Goal: Entertainment & Leisure: Consume media (video, audio)

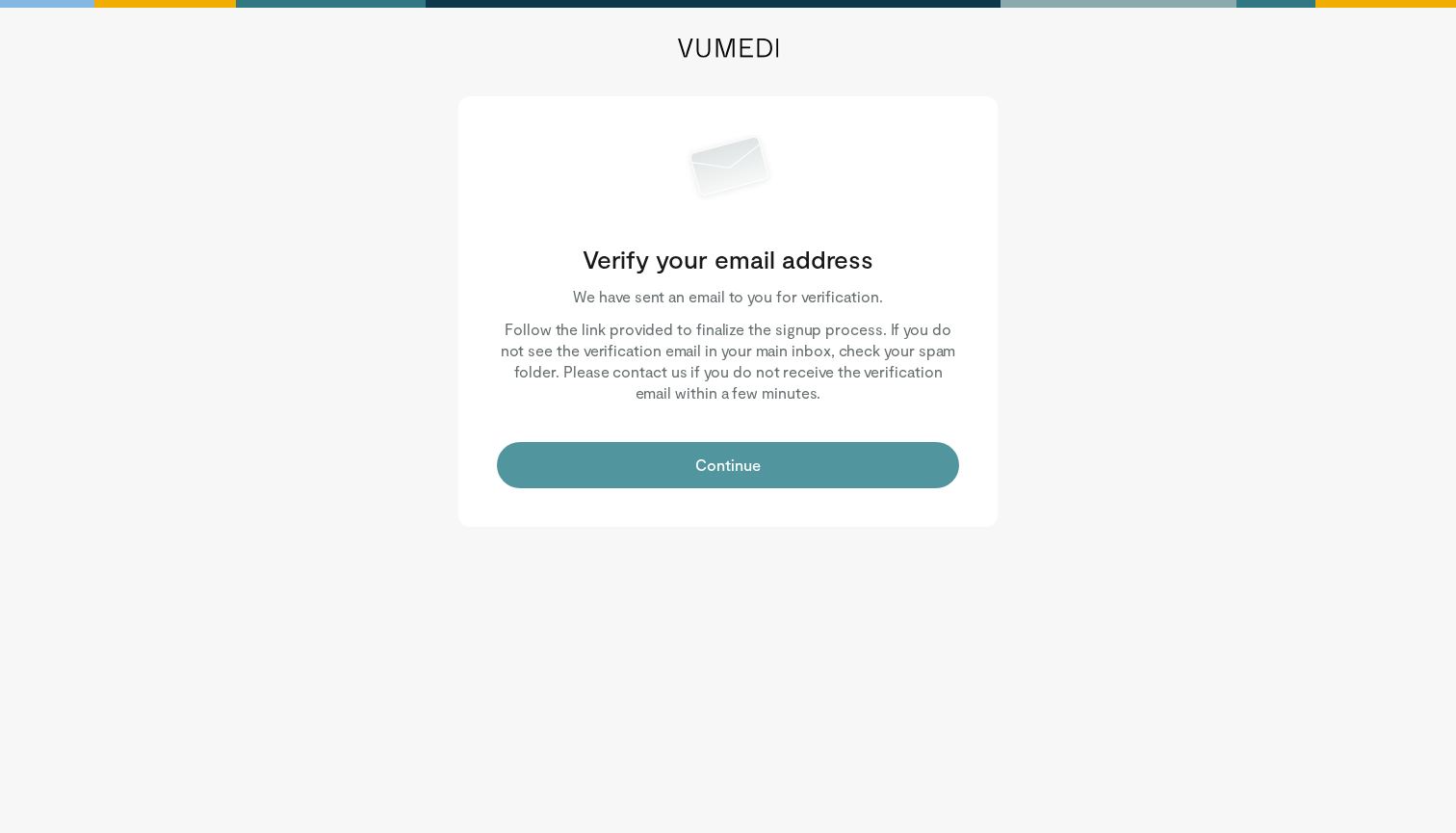
click at [726, 476] on button "Continue" at bounding box center [727, 465] width 462 height 46
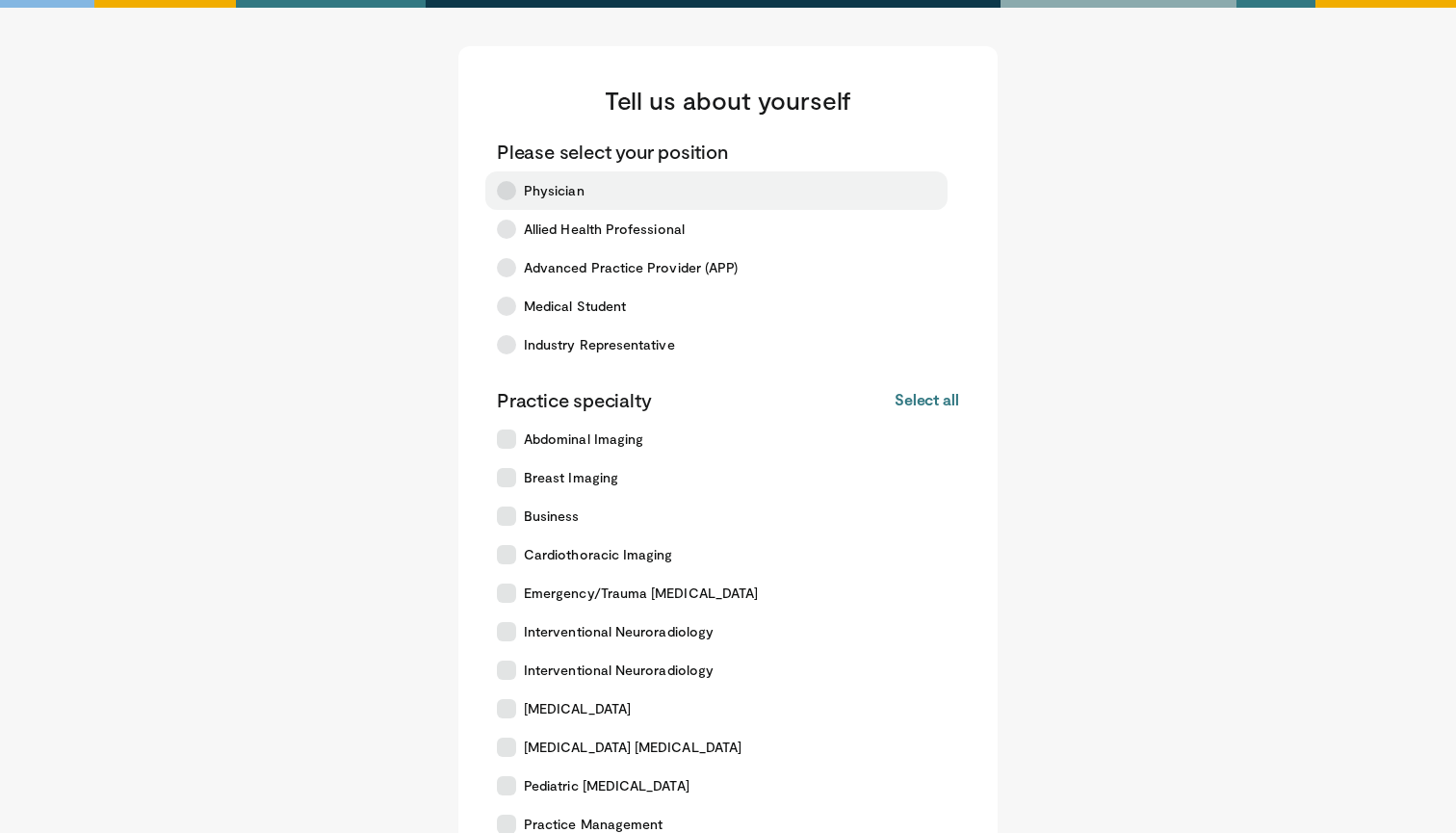
click at [579, 185] on span "Physician" at bounding box center [554, 191] width 61 height 19
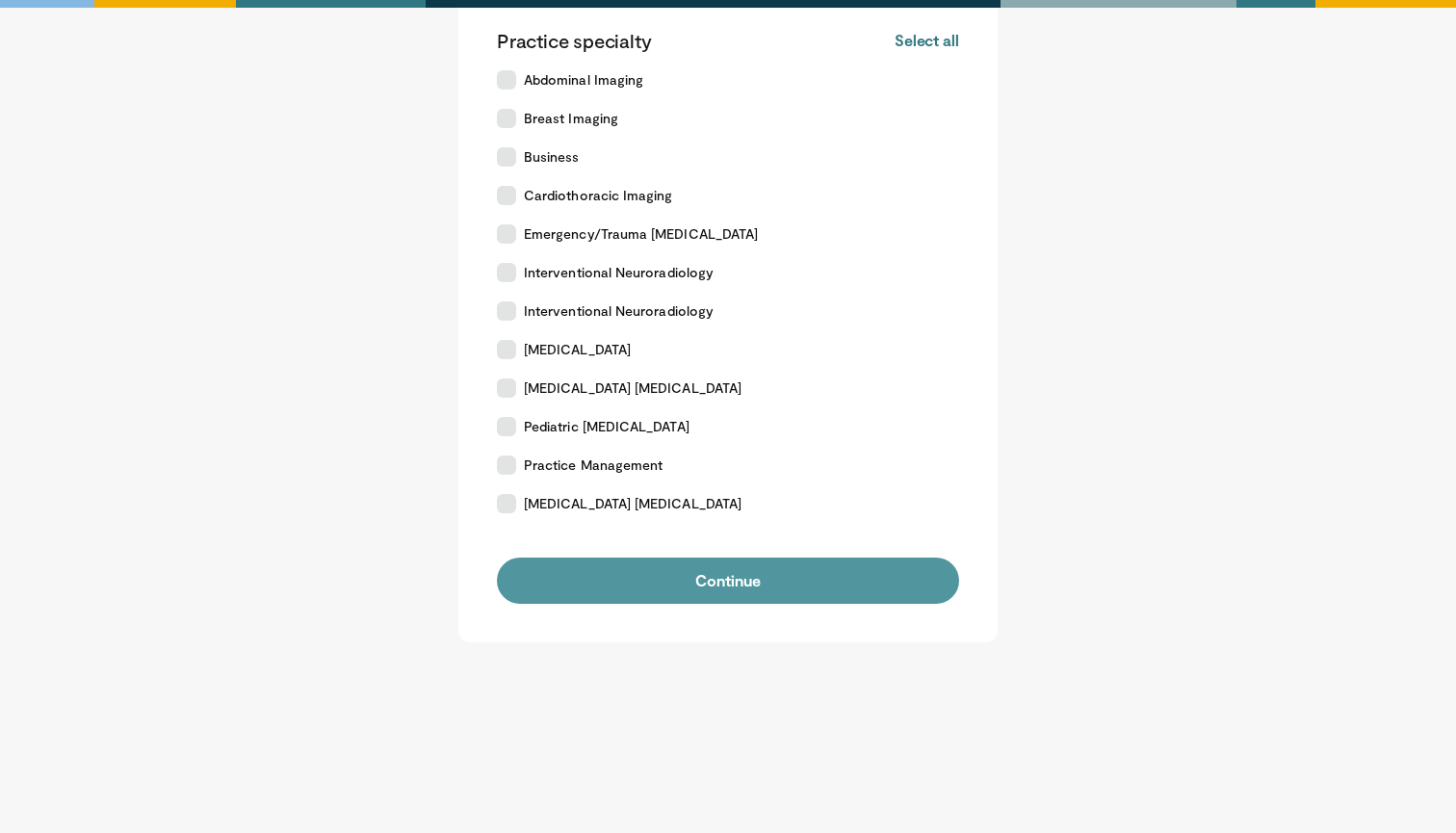
scroll to position [359, 0]
click at [764, 580] on button "Continue" at bounding box center [727, 581] width 462 height 46
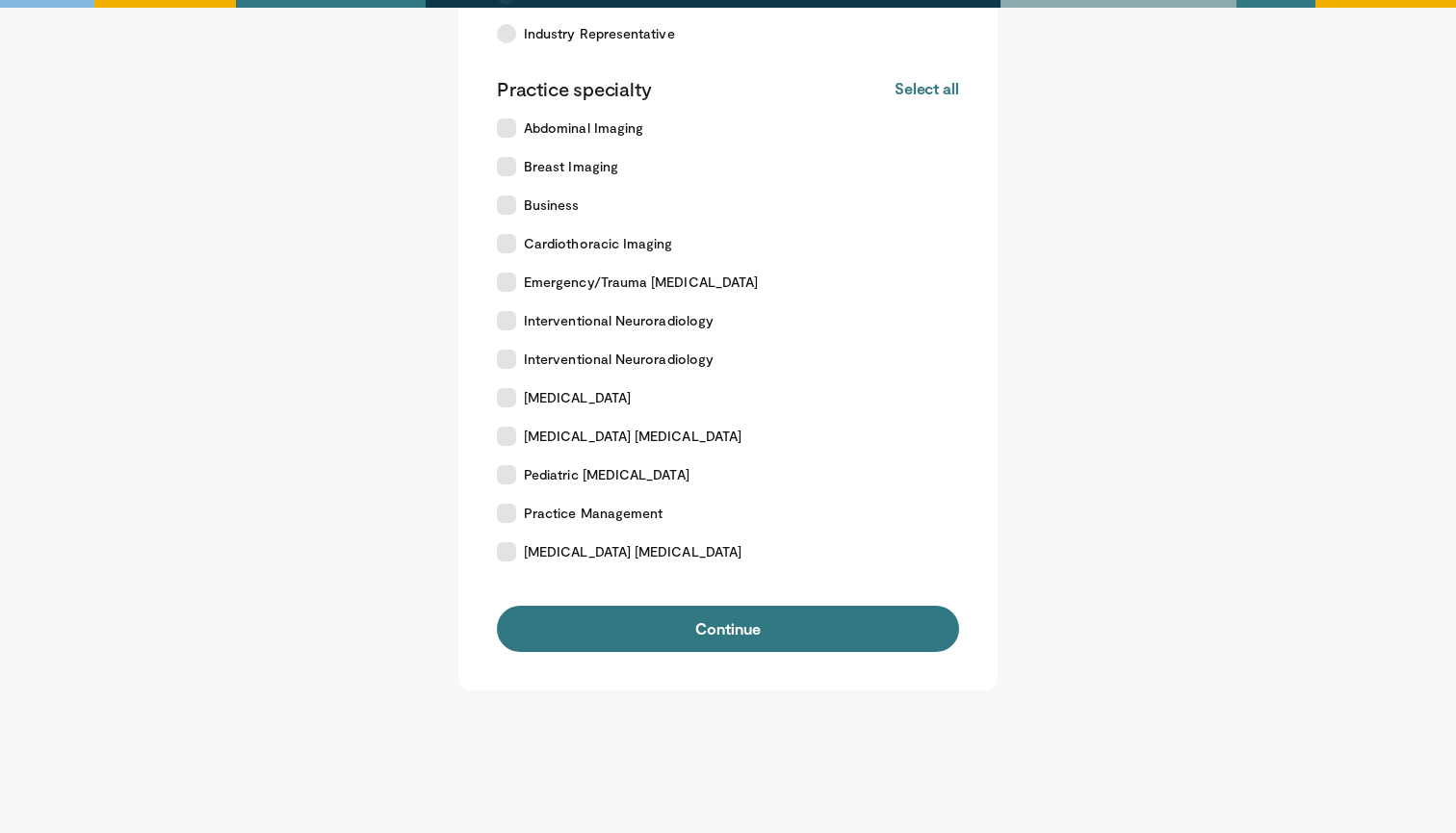
scroll to position [355, 0]
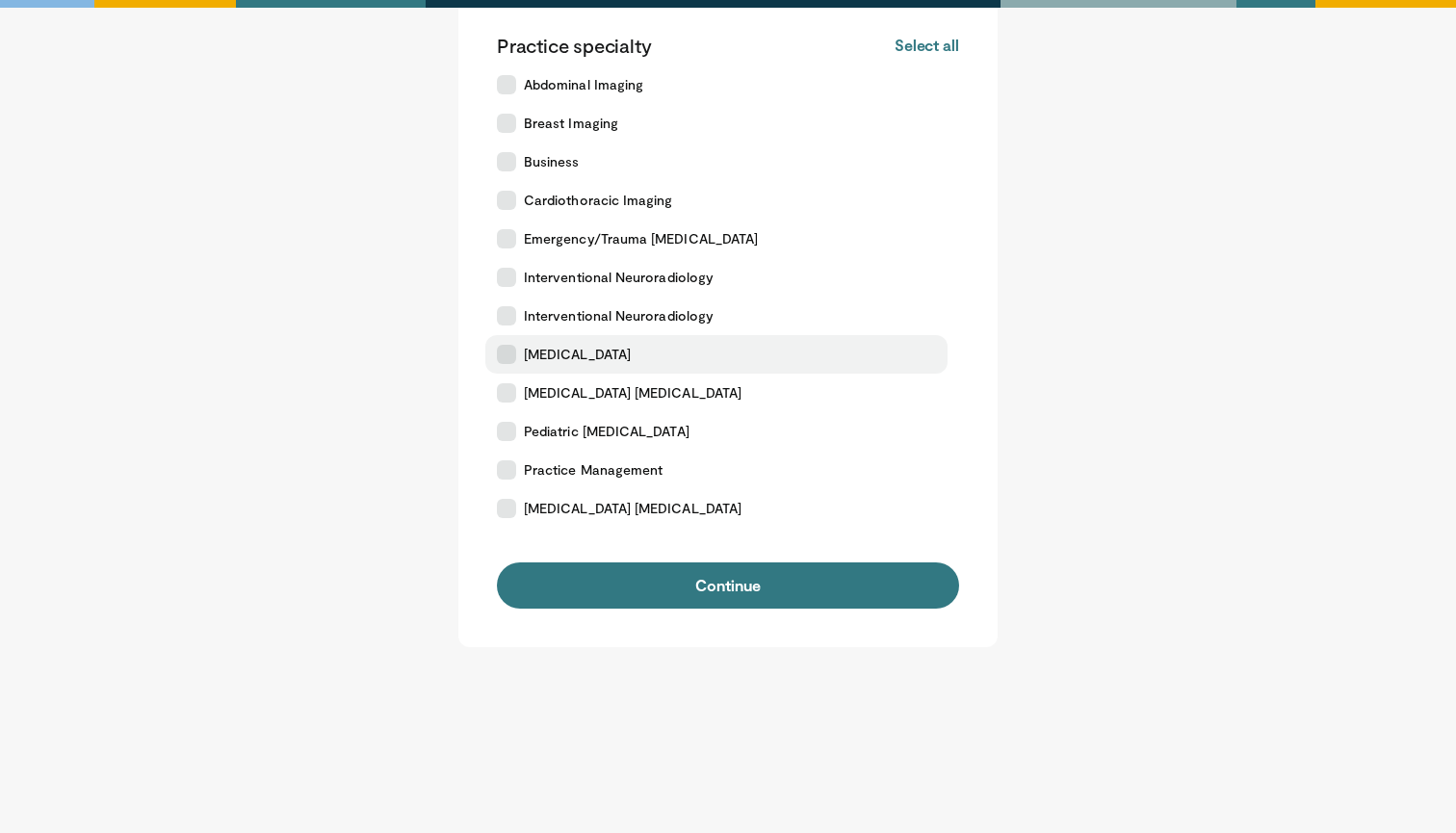
click at [620, 356] on span "[MEDICAL_DATA]" at bounding box center [577, 355] width 106 height 19
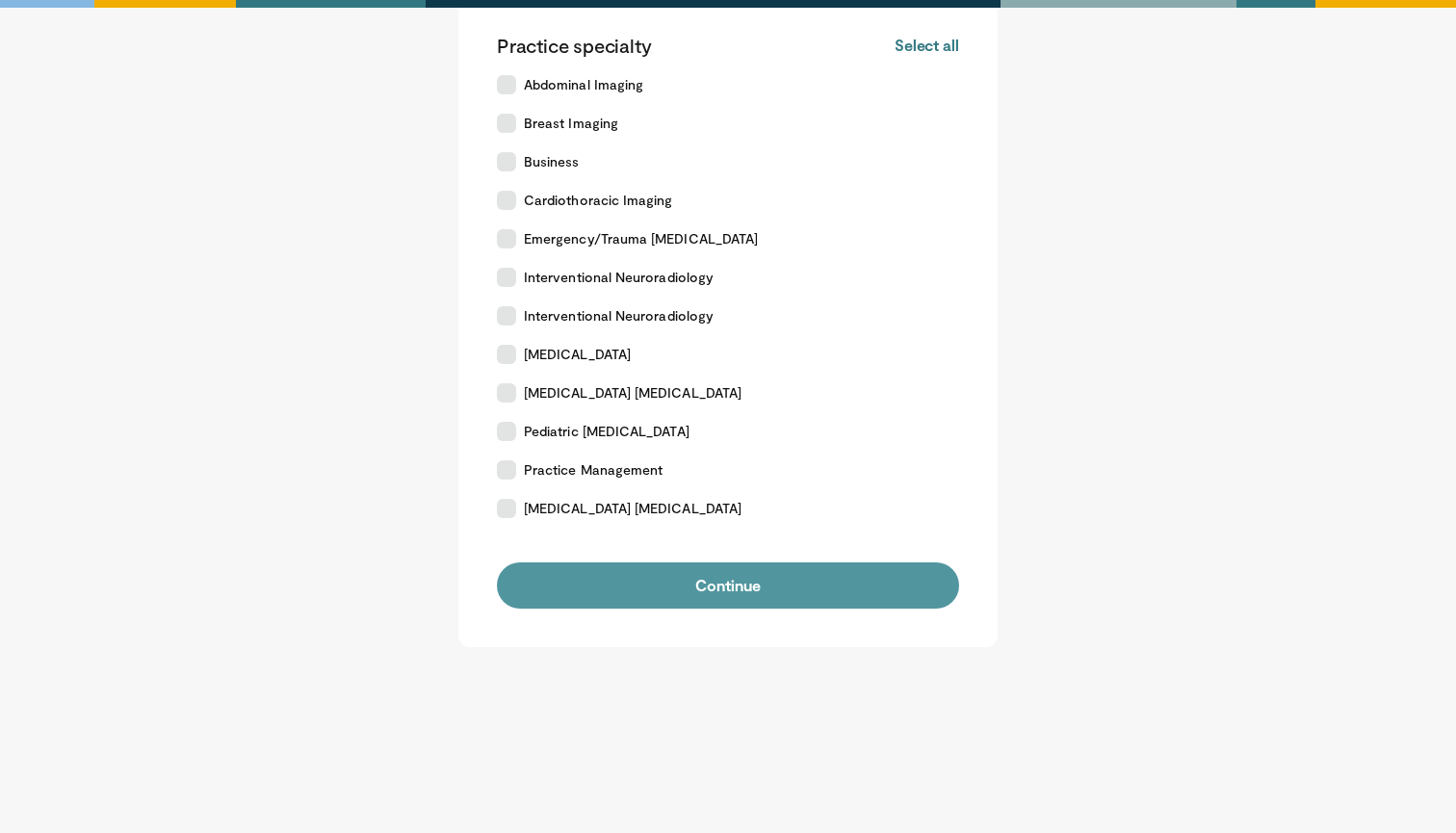
click at [679, 578] on button "Continue" at bounding box center [727, 586] width 462 height 46
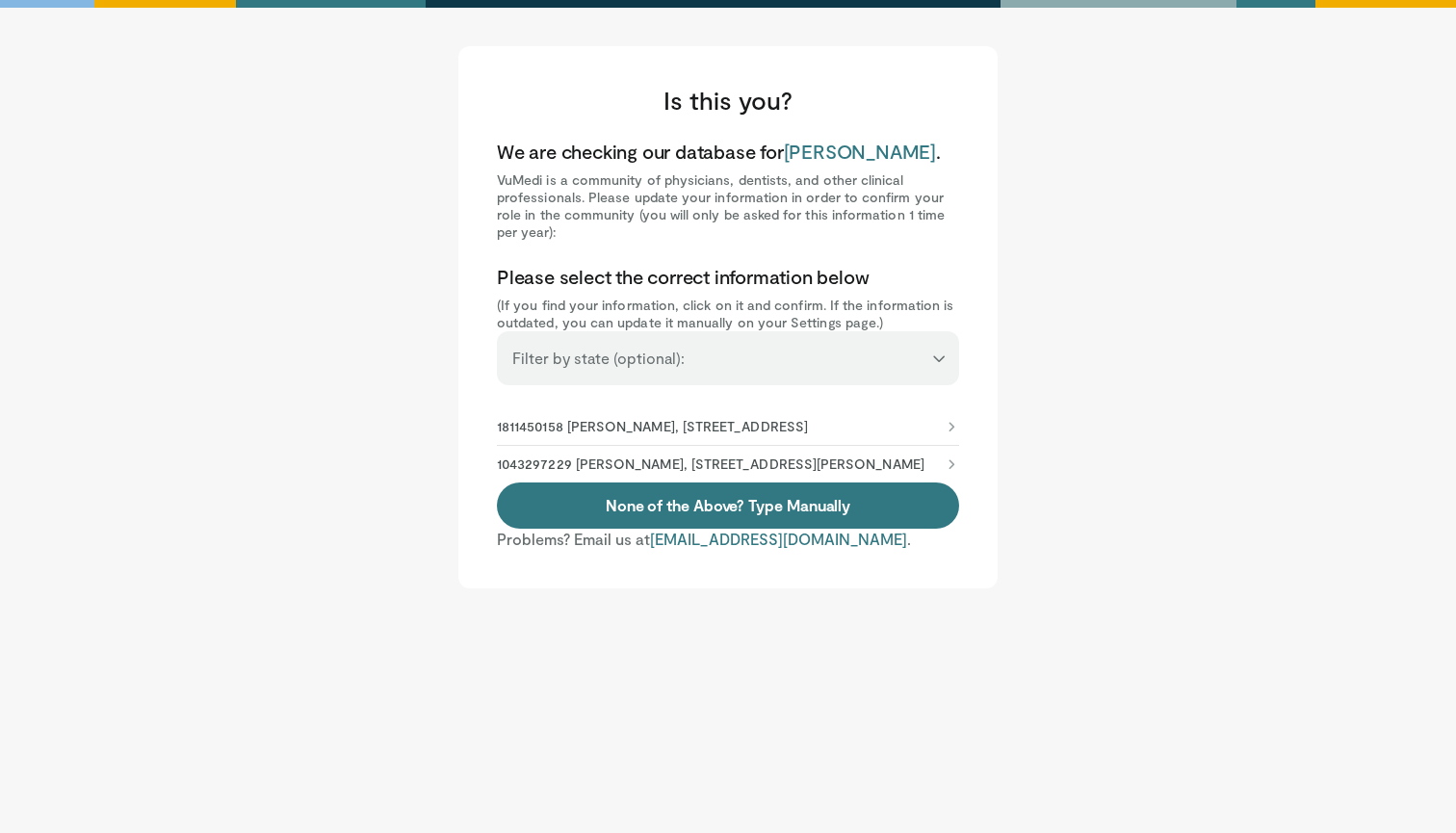
click at [633, 368] on label "Filter by state (optional):" at bounding box center [598, 358] width 172 height 39
click at [633, 368] on select "**********" at bounding box center [727, 350] width 462 height 37
click at [638, 435] on p "1811450158 Russ Guidry, 619 19th Street Sout, Birmingham, AL, 35249-0001" at bounding box center [652, 427] width 311 height 17
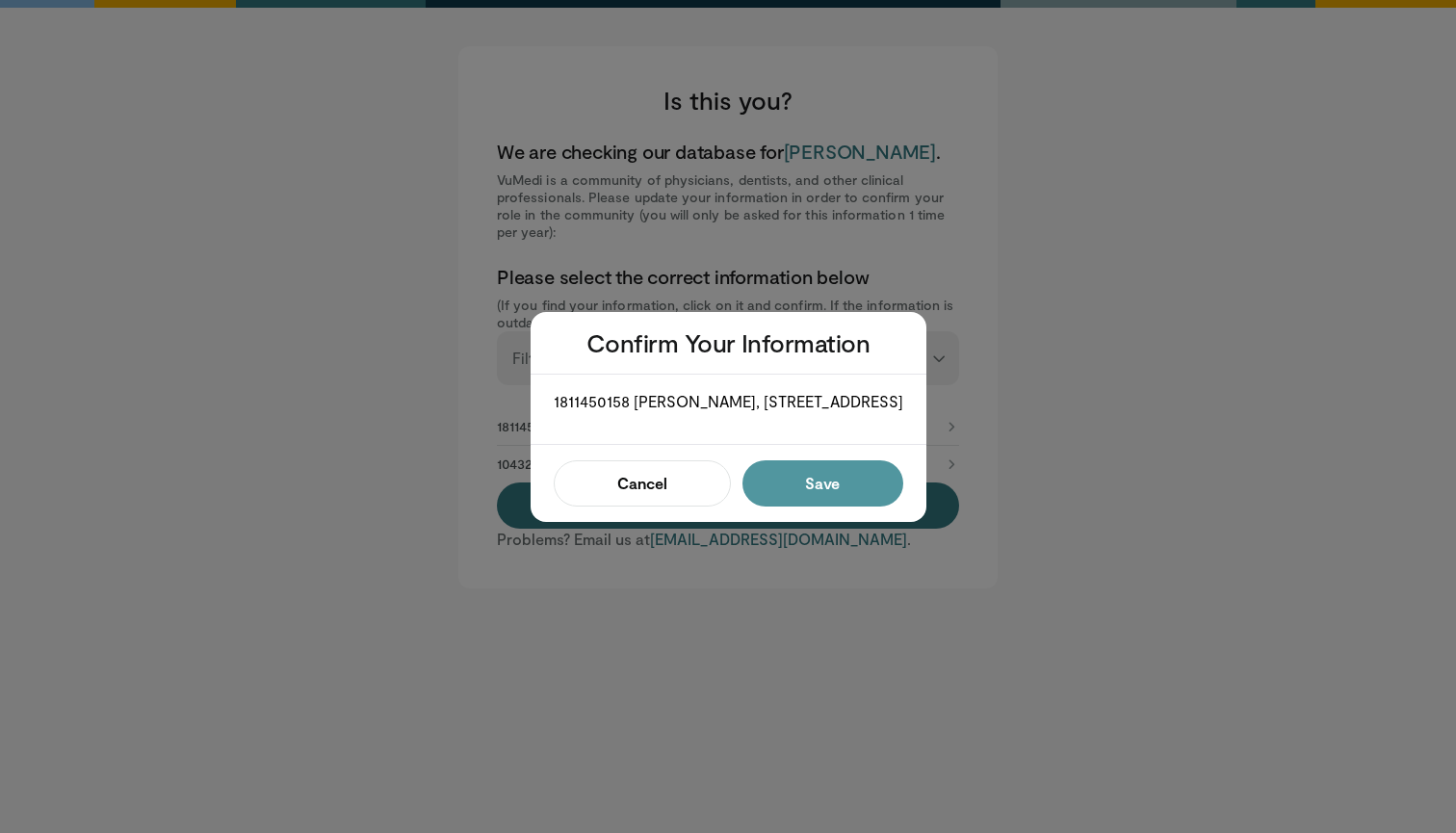
click at [790, 495] on button "Save" at bounding box center [823, 483] width 161 height 46
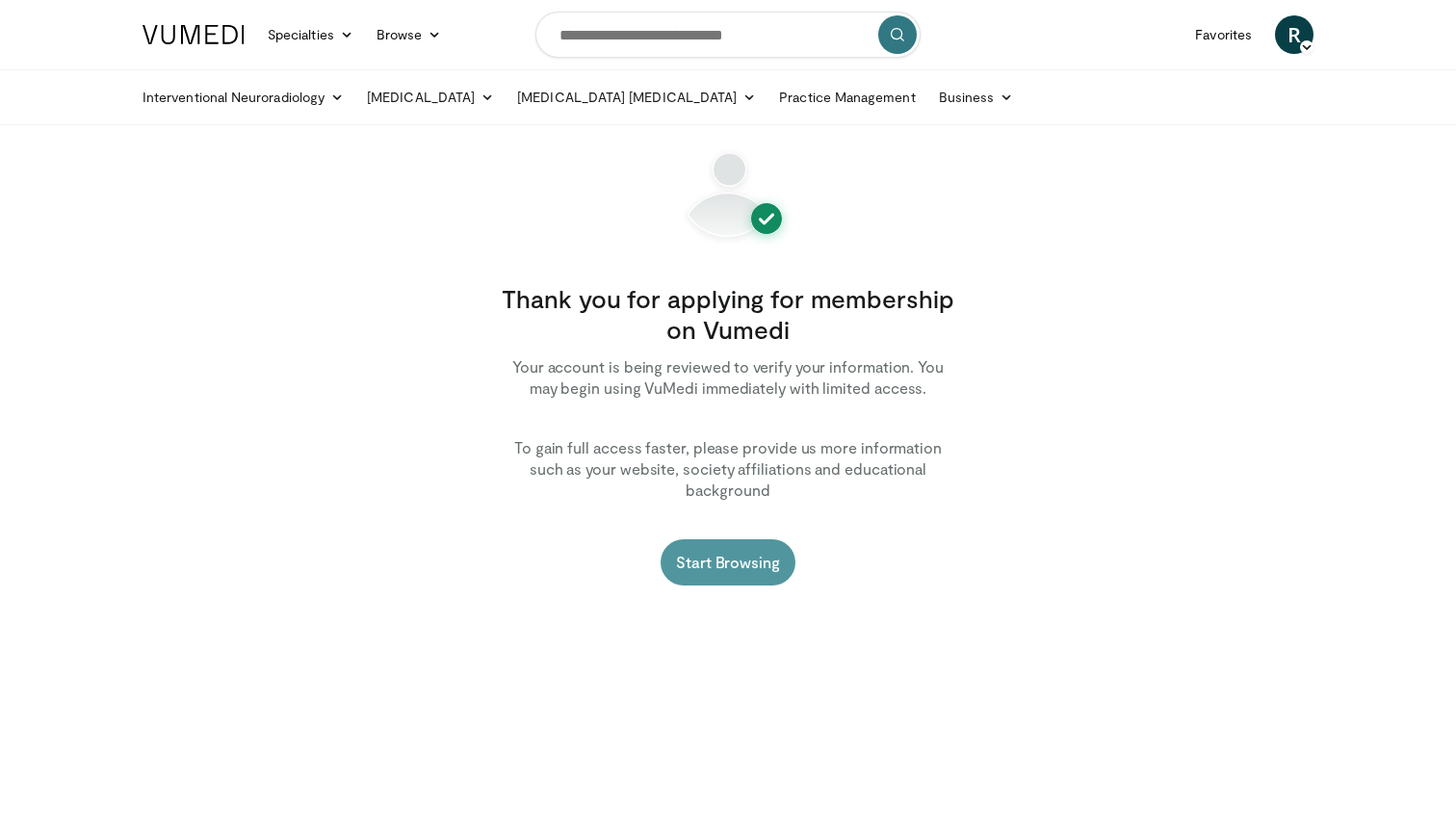
click at [767, 540] on link "Start Browsing" at bounding box center [727, 563] width 135 height 46
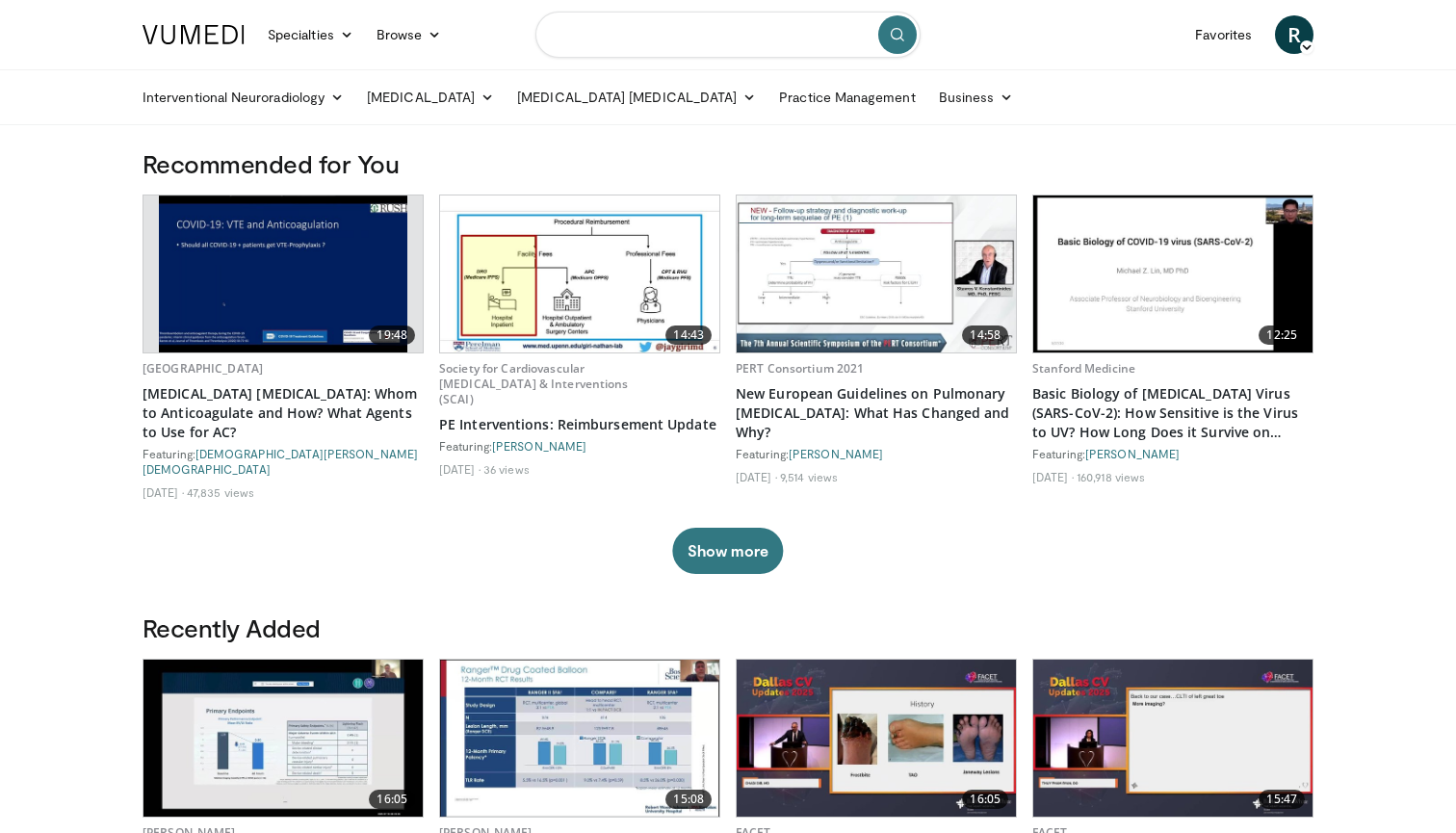
click at [689, 17] on input "Search topics, interventions" at bounding box center [728, 35] width 385 height 46
type input "**********"
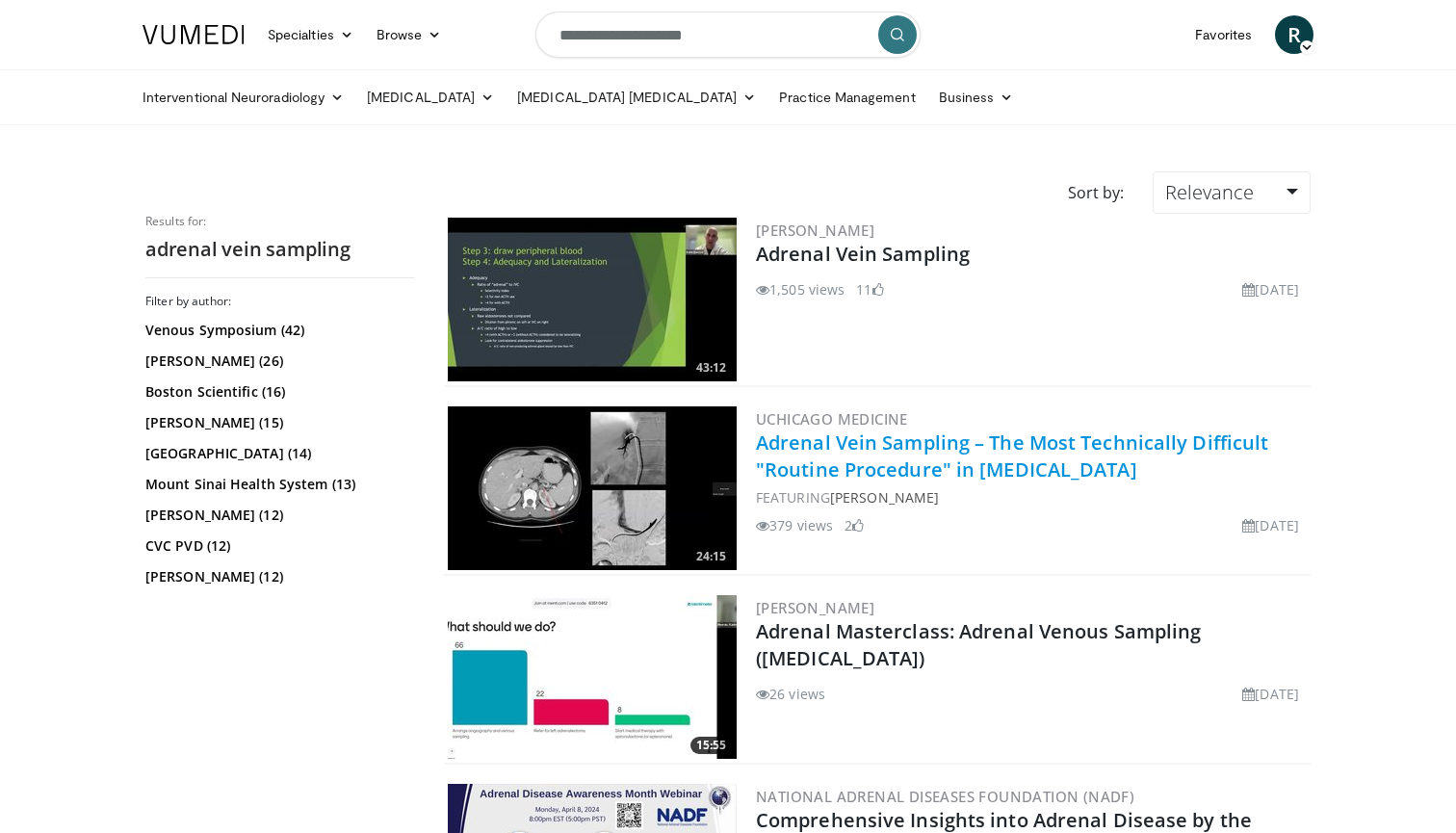
click at [836, 443] on link "Adrenal Vein Sampling – The Most Technically Difficult "Routine Procedure" in […" at bounding box center [1012, 456] width 512 height 53
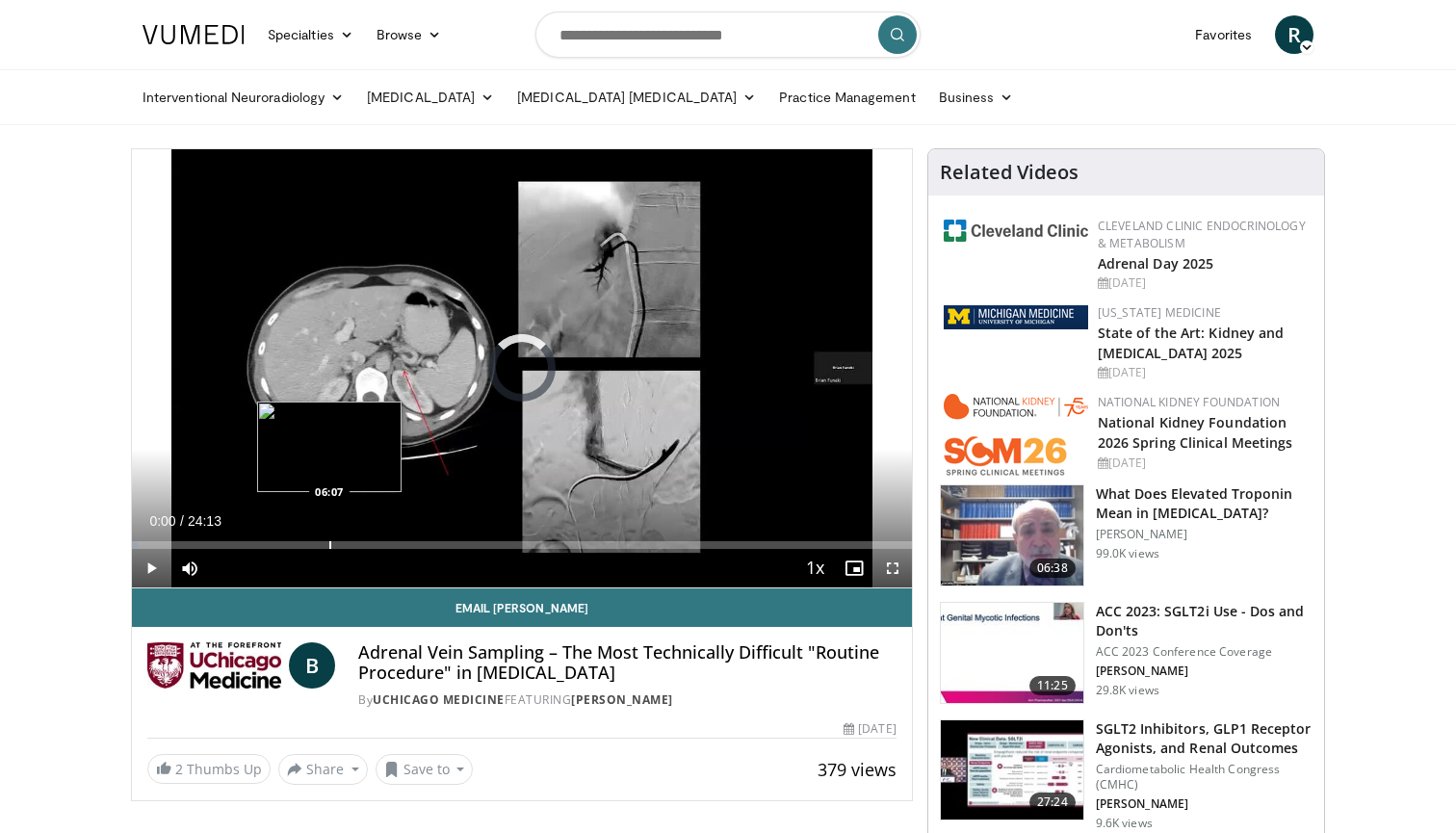
click at [329, 546] on div "Progress Bar" at bounding box center [330, 545] width 2 height 8
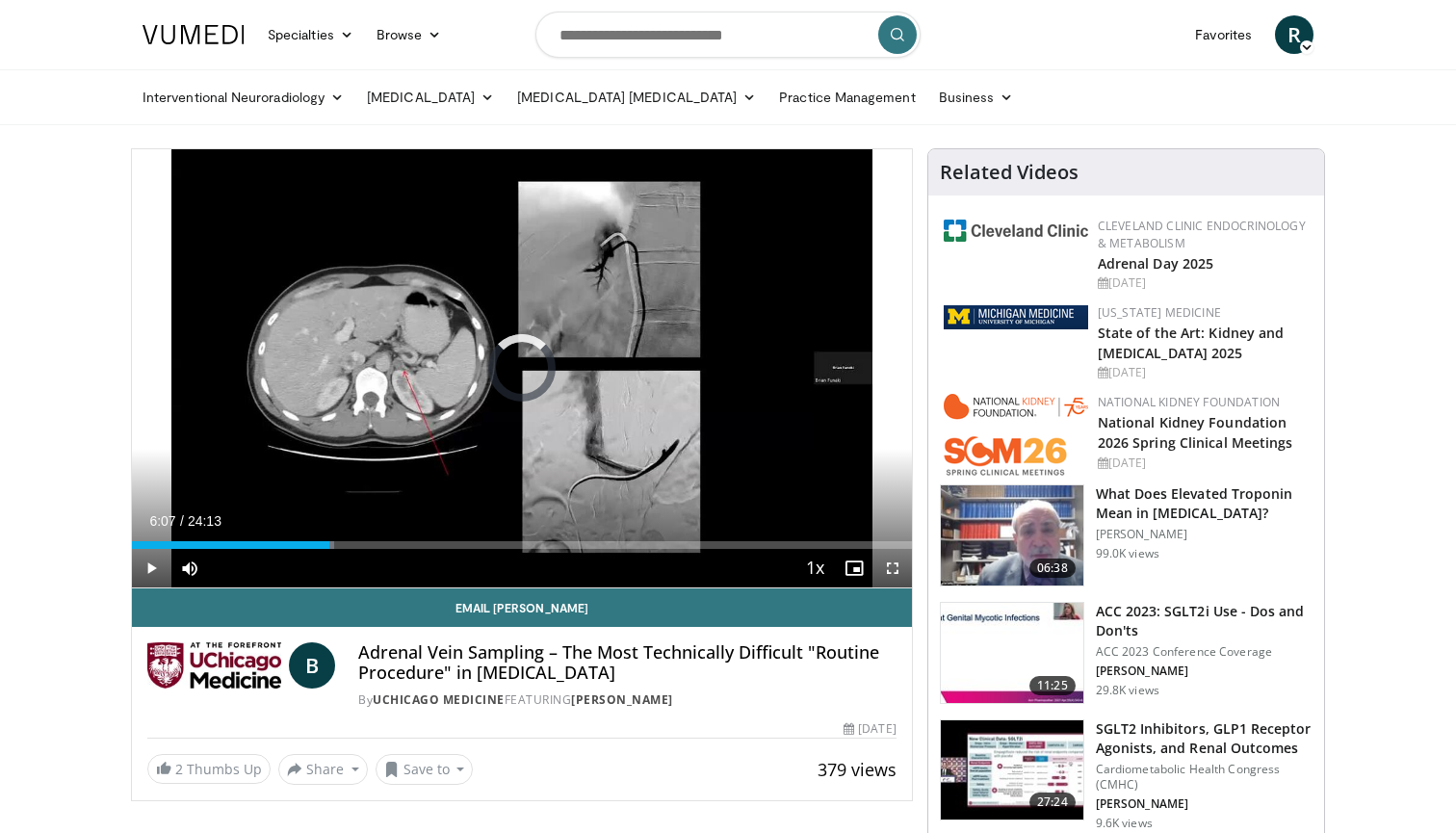
click at [208, 547] on div "Progress Bar" at bounding box center [209, 545] width 2 height 8
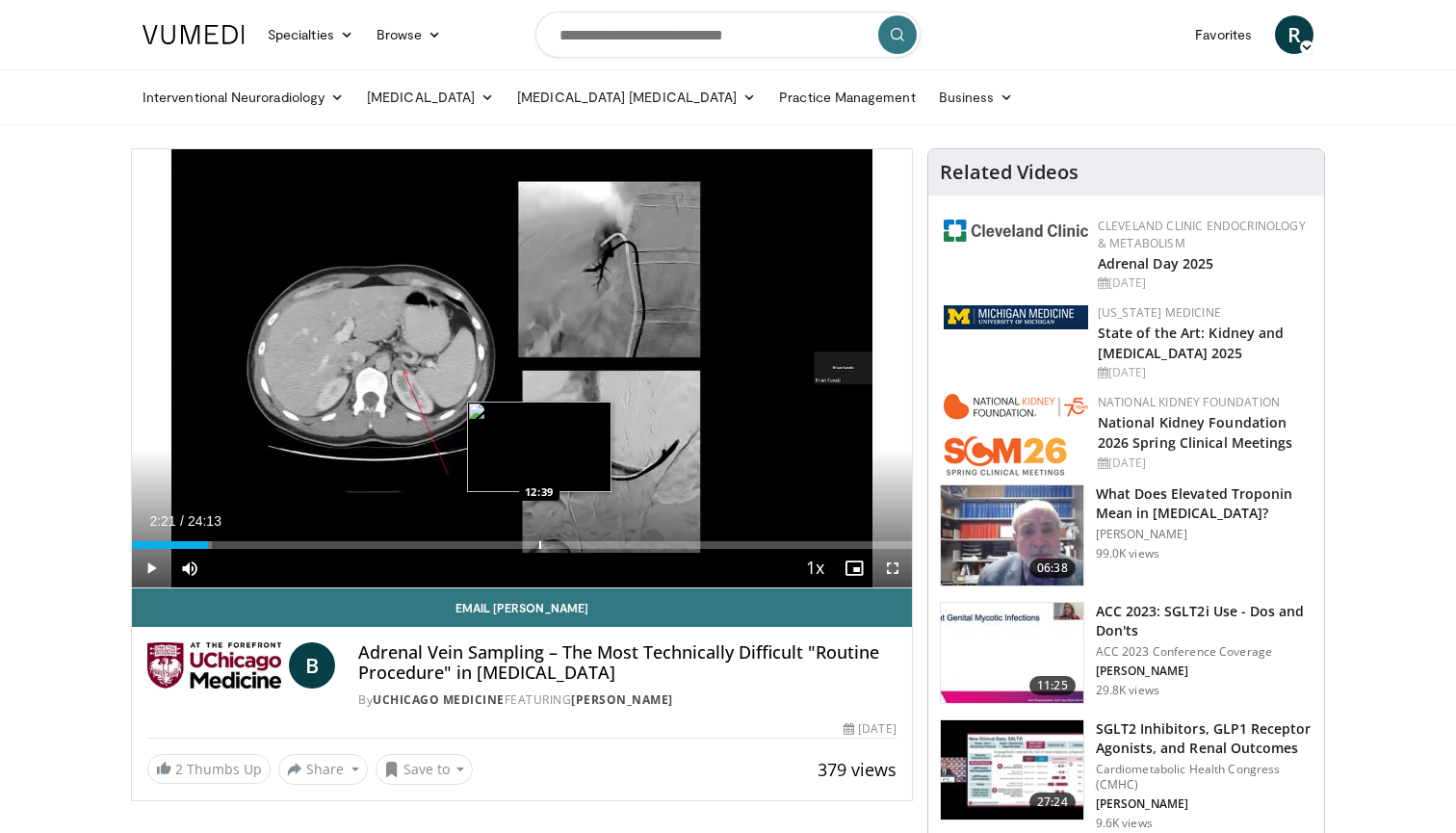
click at [539, 540] on div "Loaded : 10.22% 02:21 12:39" at bounding box center [521, 540] width 779 height 18
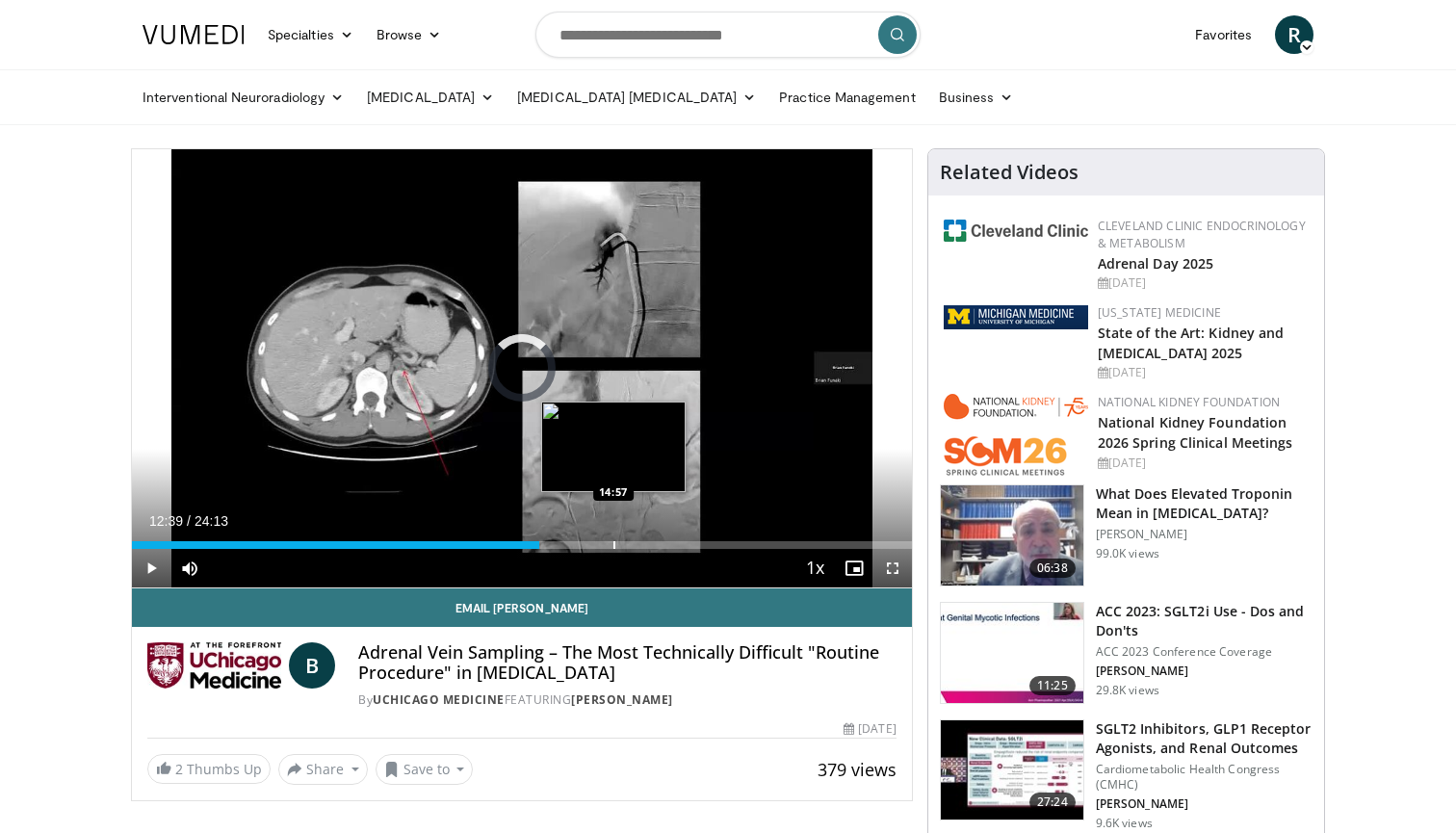
click at [614, 539] on div "Loaded : 52.27% 12:39 14:57" at bounding box center [521, 540] width 779 height 18
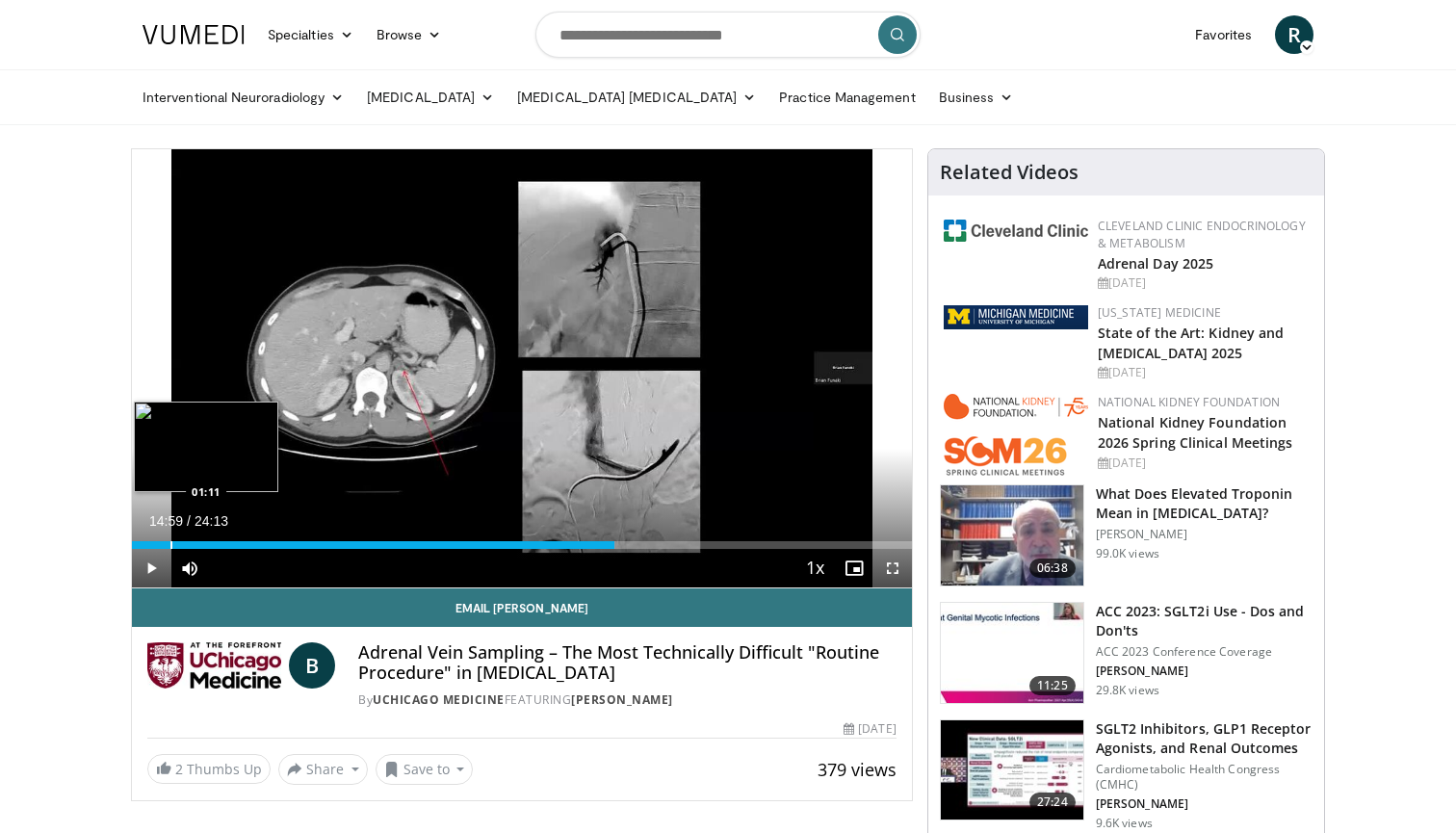
click at [170, 541] on div "Progress Bar" at bounding box center [171, 545] width 2 height 8
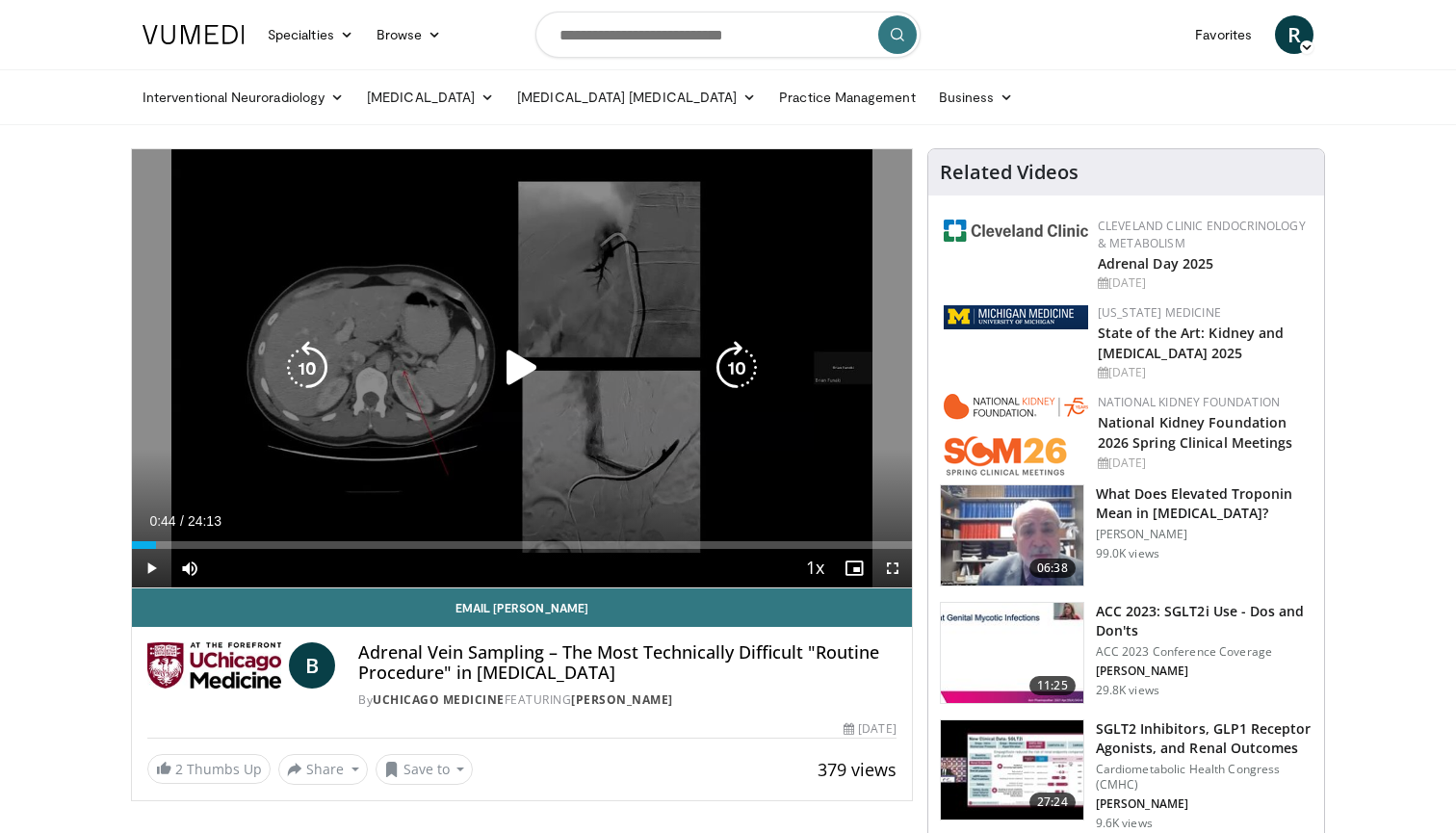
click at [507, 368] on icon "Video Player" at bounding box center [522, 368] width 54 height 54
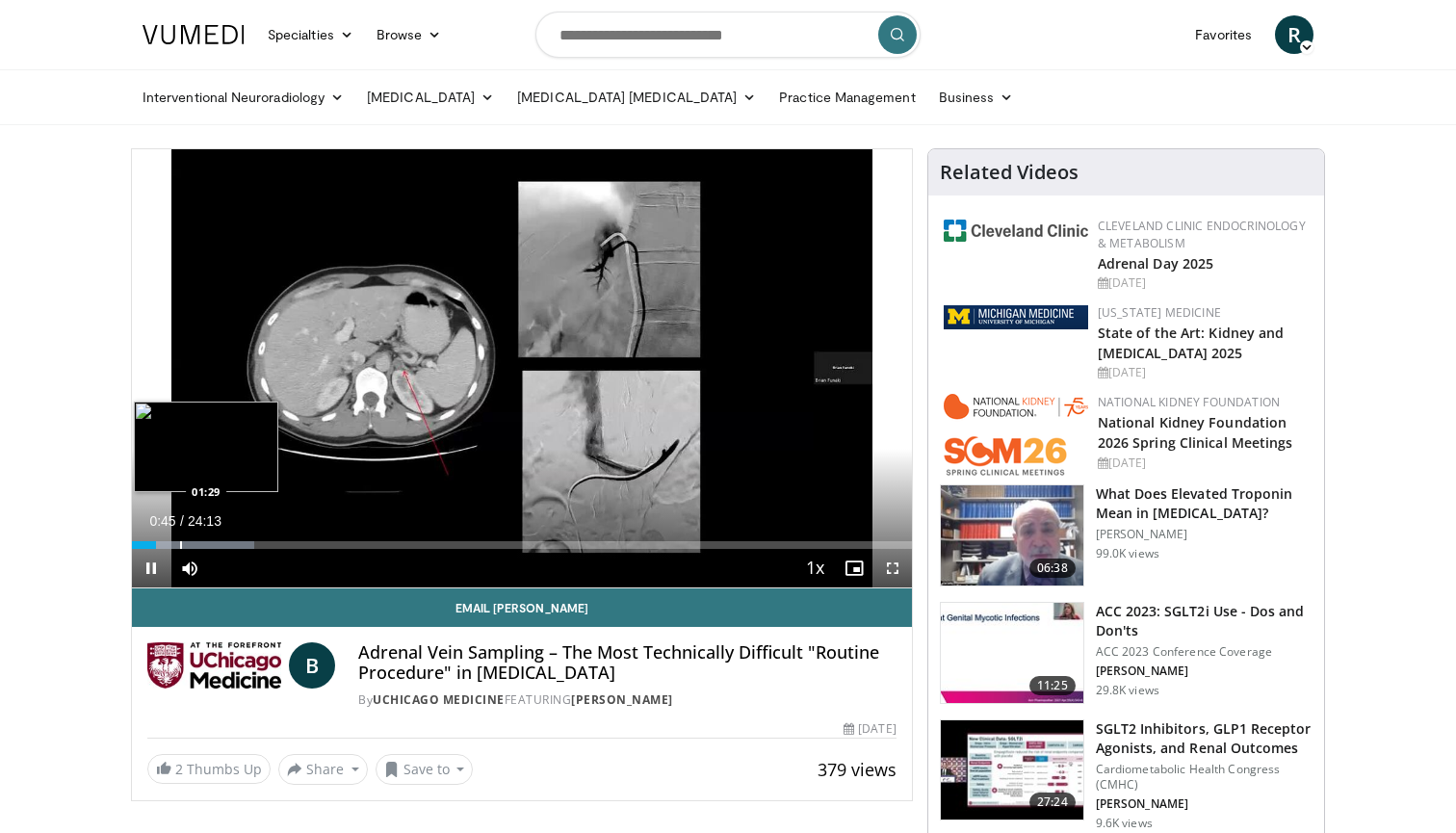
click at [180, 543] on div "Progress Bar" at bounding box center [181, 545] width 2 height 8
click at [199, 543] on div "Progress Bar" at bounding box center [200, 545] width 2 height 8
click at [217, 543] on div "Progress Bar" at bounding box center [218, 545] width 2 height 8
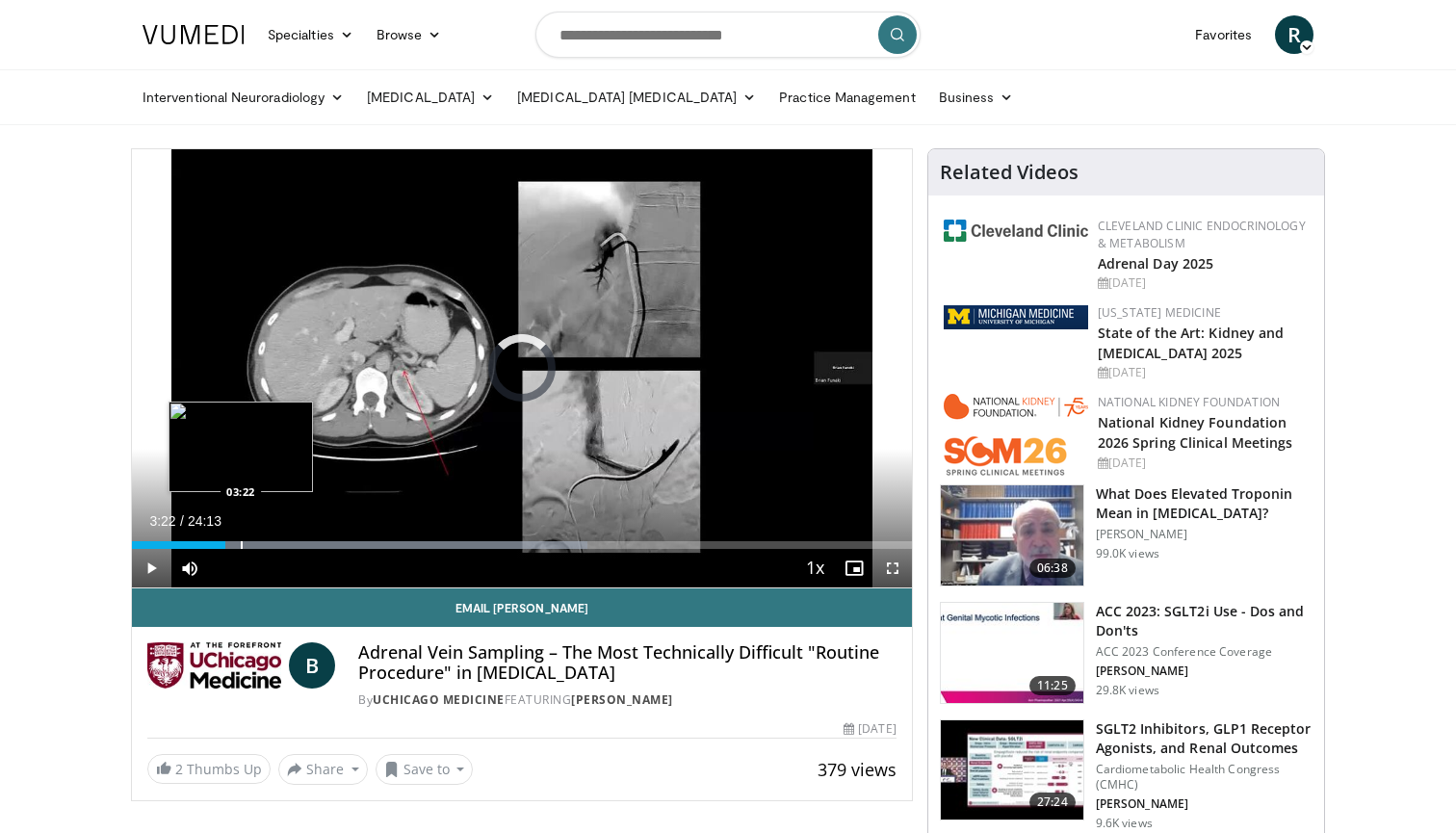
click at [241, 546] on div "Progress Bar" at bounding box center [242, 545] width 2 height 8
click at [264, 544] on div "Progress Bar" at bounding box center [265, 545] width 2 height 8
click at [277, 541] on div "Progress Bar" at bounding box center [278, 545] width 2 height 8
click at [255, 537] on div "Loaded : 66.18% 04:32 03:47" at bounding box center [521, 540] width 779 height 18
click at [239, 540] on div "Loaded : 17.19% 03:48 03:19" at bounding box center [521, 540] width 779 height 18
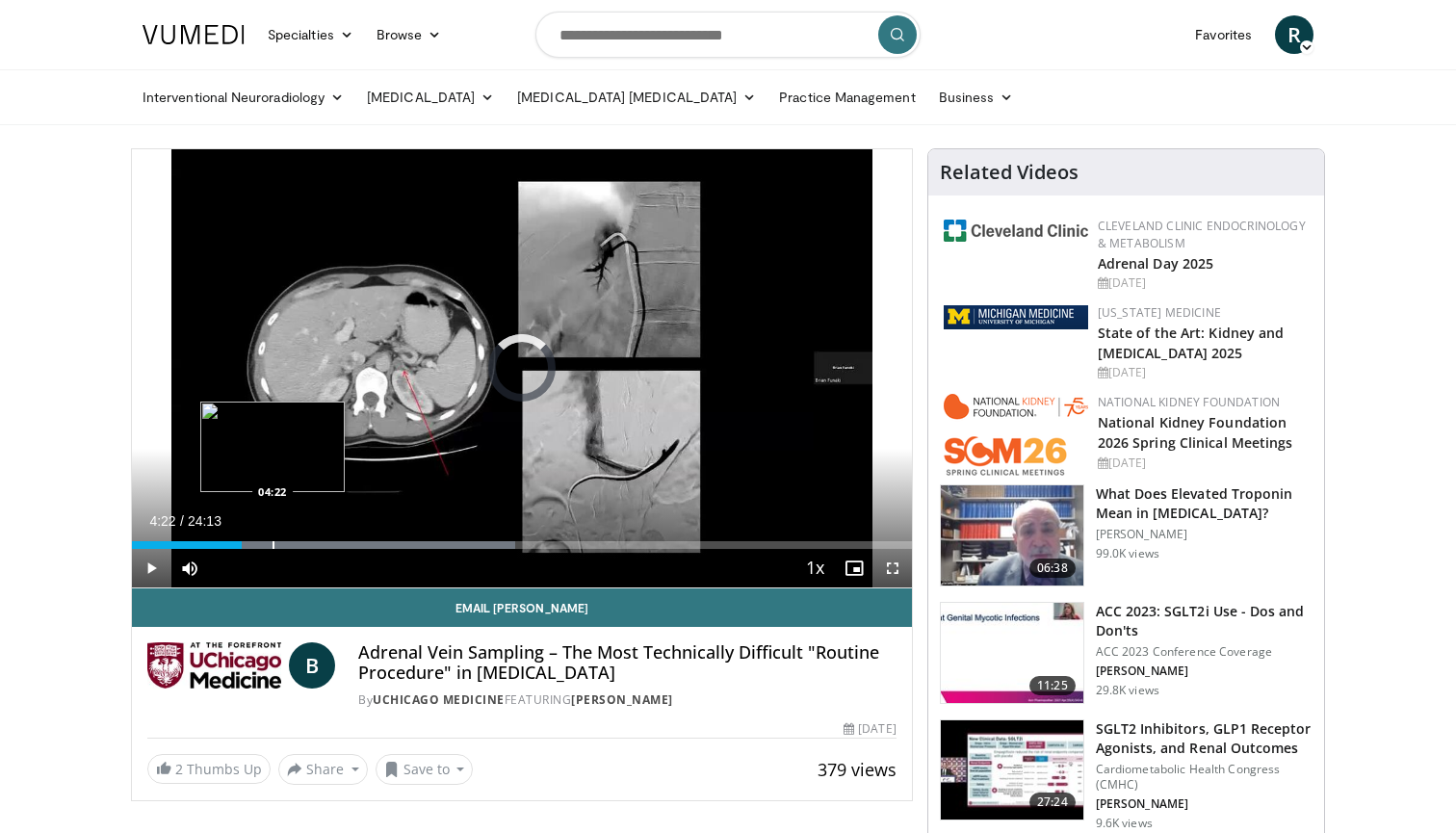
click at [272, 544] on div "Progress Bar" at bounding box center [273, 545] width 2 height 8
click at [285, 545] on div "Progress Bar" at bounding box center [286, 545] width 2 height 8
click at [283, 542] on div "Progress Bar" at bounding box center [284, 545] width 2 height 8
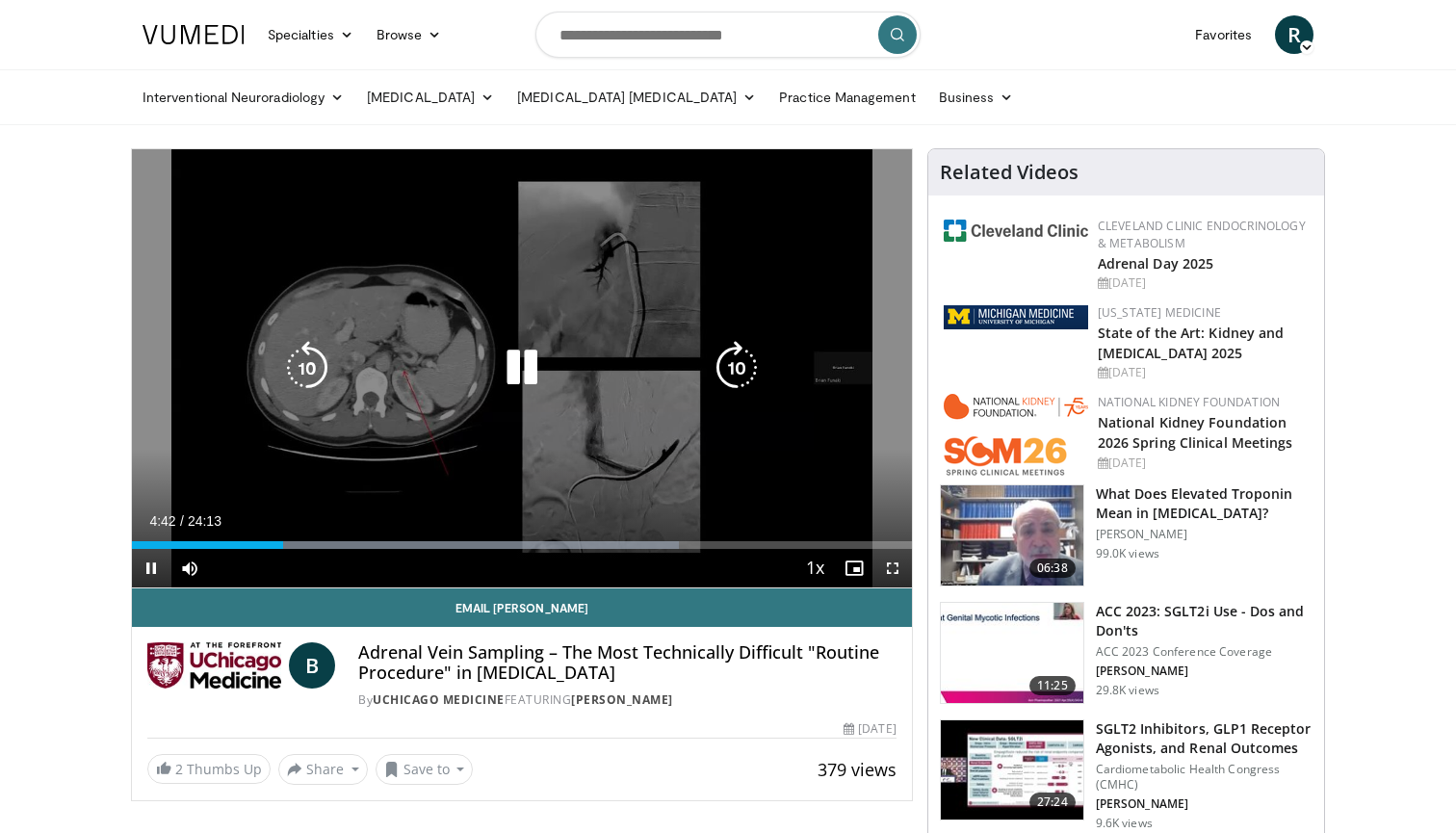
click at [302, 470] on div "10 seconds Tap to unmute" at bounding box center [521, 368] width 779 height 438
click at [291, 509] on div "10 seconds Tap to unmute" at bounding box center [521, 368] width 779 height 438
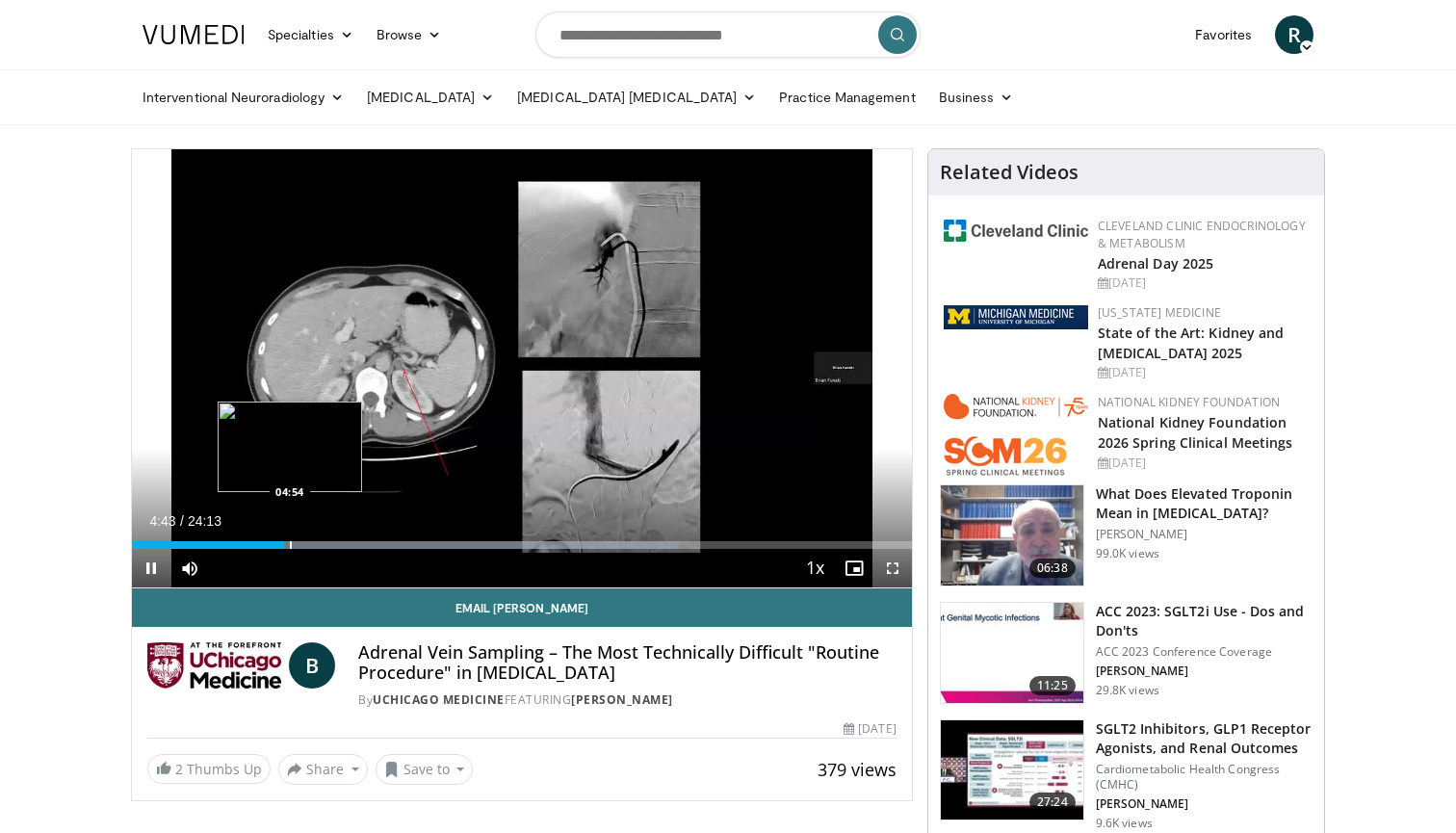
click at [289, 542] on div "Progress Bar" at bounding box center [290, 545] width 2 height 8
click at [304, 542] on div "Progress Bar" at bounding box center [305, 545] width 2 height 8
click at [325, 547] on div "Progress Bar" at bounding box center [326, 545] width 2 height 8
click at [344, 543] on div "Progress Bar" at bounding box center [345, 545] width 2 height 8
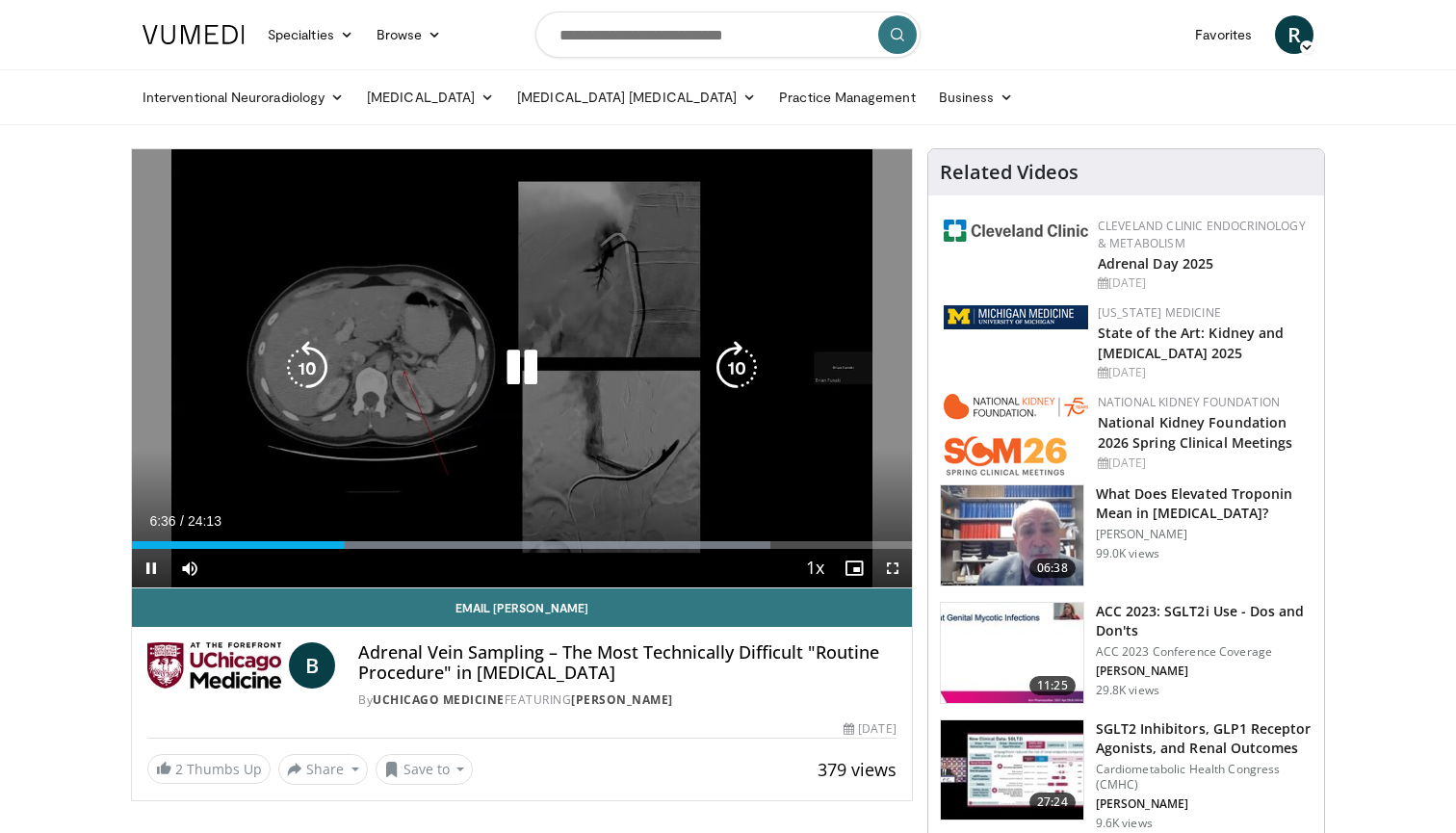
click at [339, 509] on div "10 seconds Tap to unmute" at bounding box center [521, 368] width 779 height 438
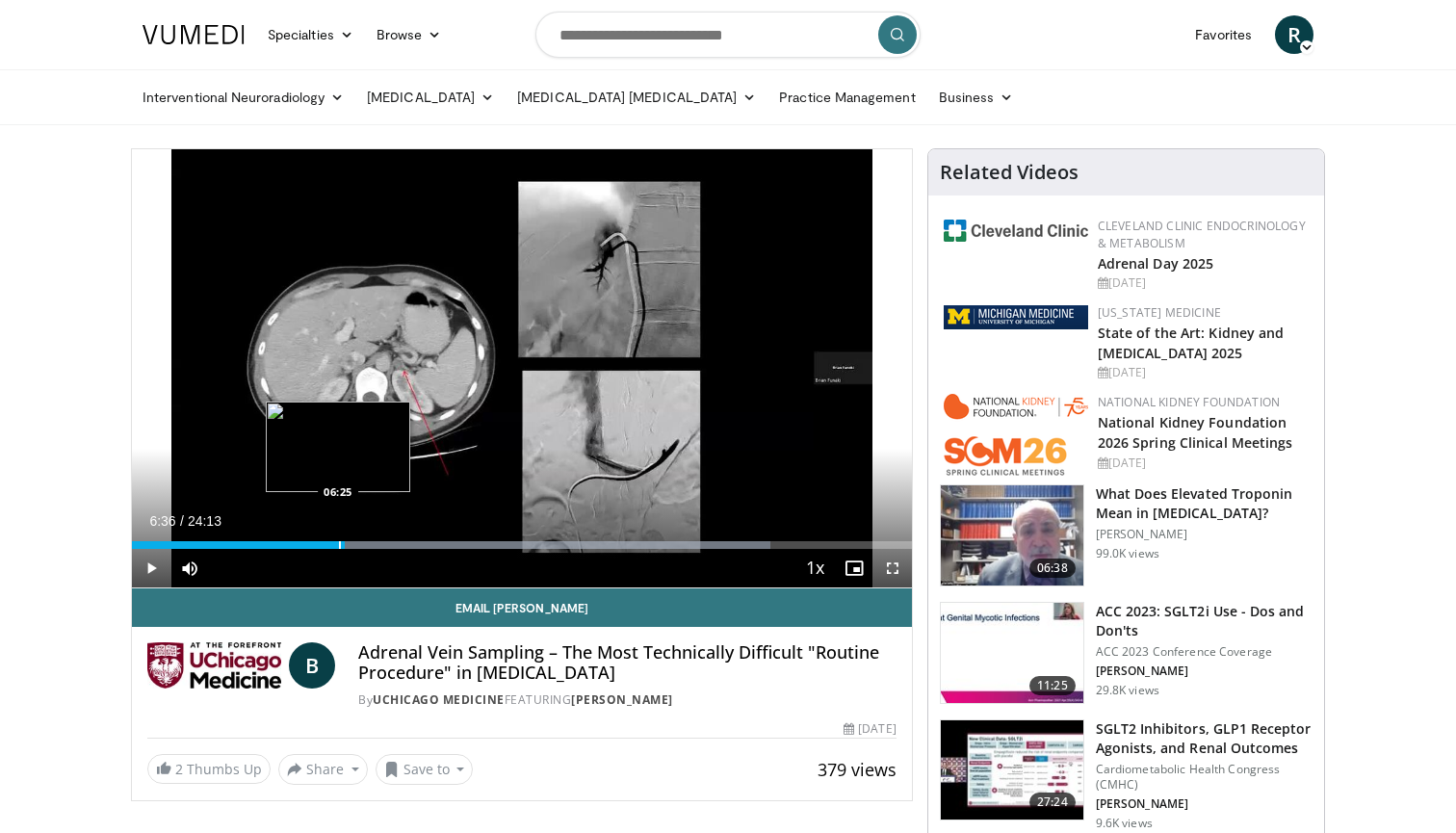
click at [339, 543] on div "Progress Bar" at bounding box center [340, 545] width 2 height 8
click at [151, 573] on span "Video Player" at bounding box center [151, 569] width 39 height 39
click at [351, 545] on div "Progress Bar" at bounding box center [352, 545] width 2 height 8
click at [356, 544] on div "Progress Bar" at bounding box center [355, 545] width 2 height 8
click at [372, 545] on div "Progress Bar" at bounding box center [371, 545] width 2 height 8
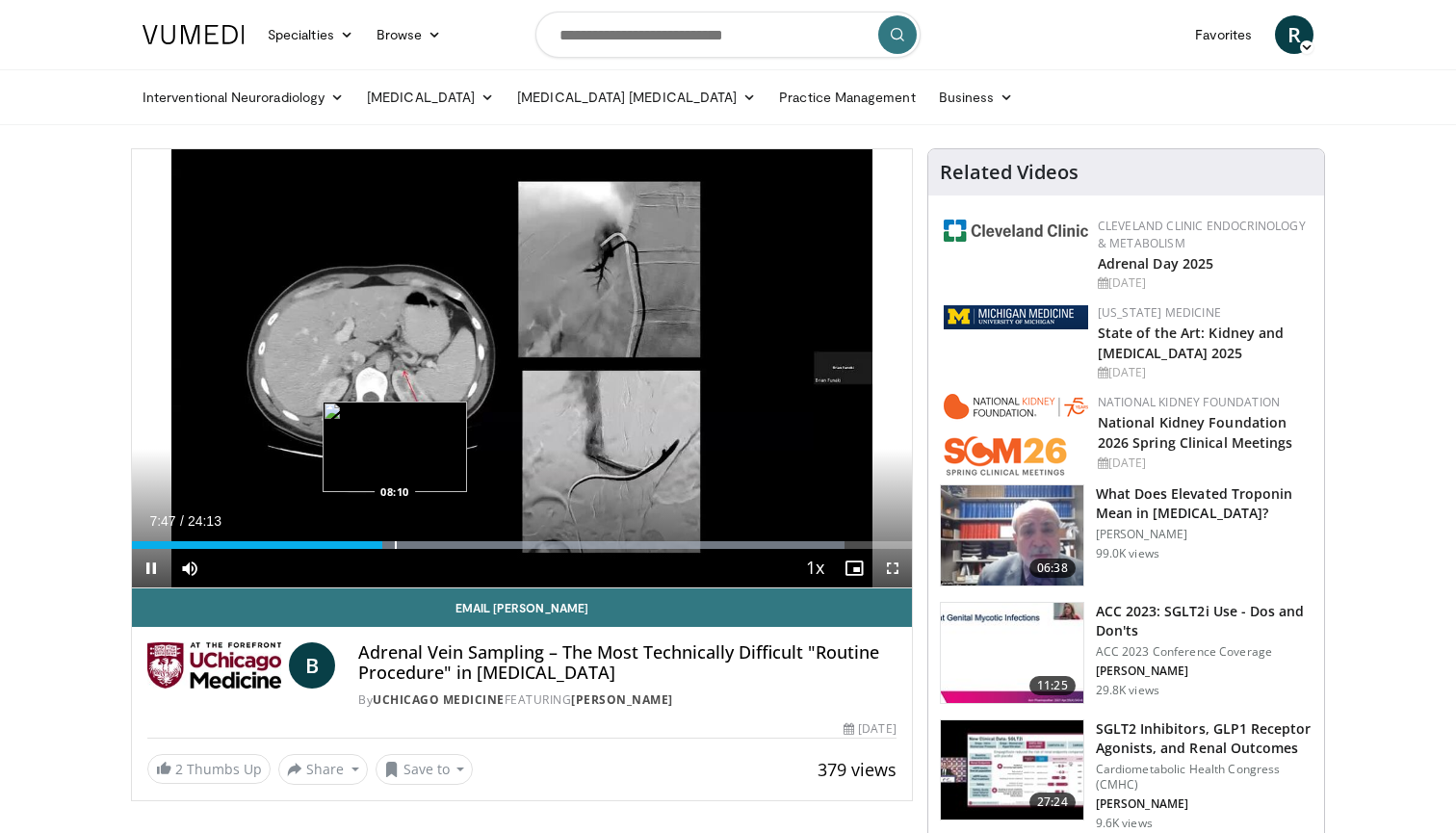
click at [397, 542] on div "Progress Bar" at bounding box center [396, 545] width 2 height 8
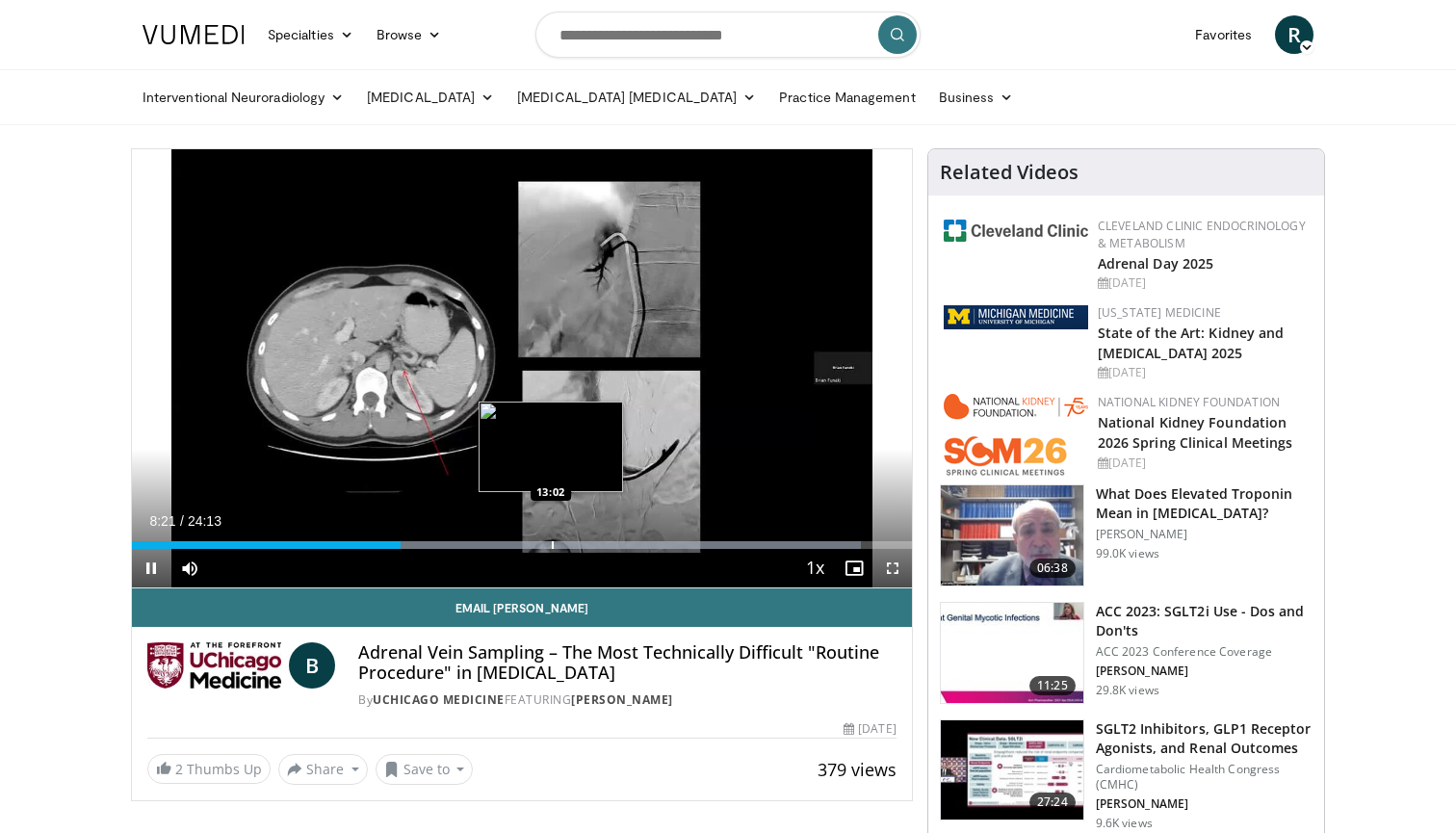
click at [552, 541] on div "Progress Bar" at bounding box center [553, 545] width 2 height 8
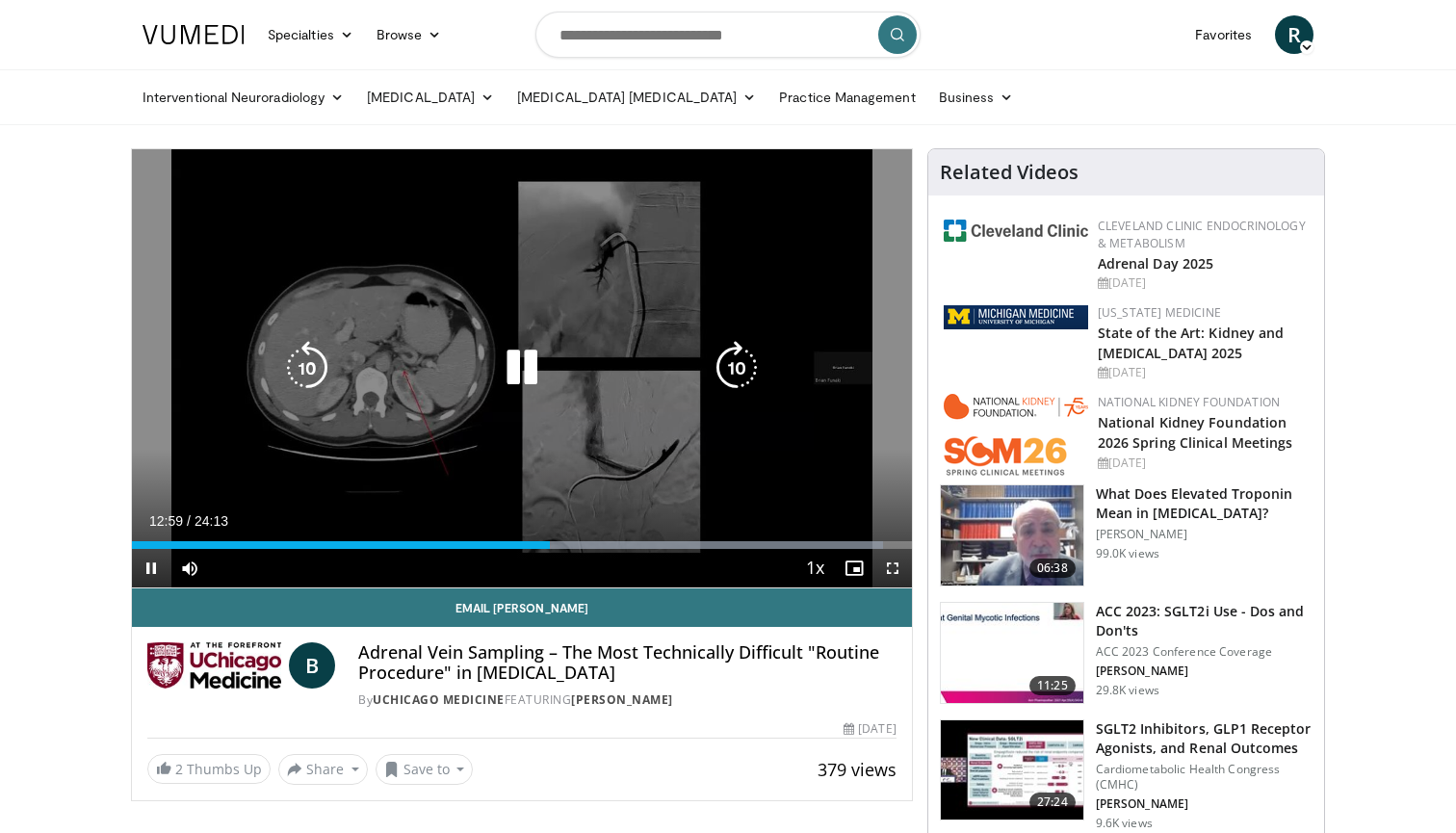
click at [519, 472] on div "10 seconds Tap to unmute" at bounding box center [521, 368] width 779 height 438
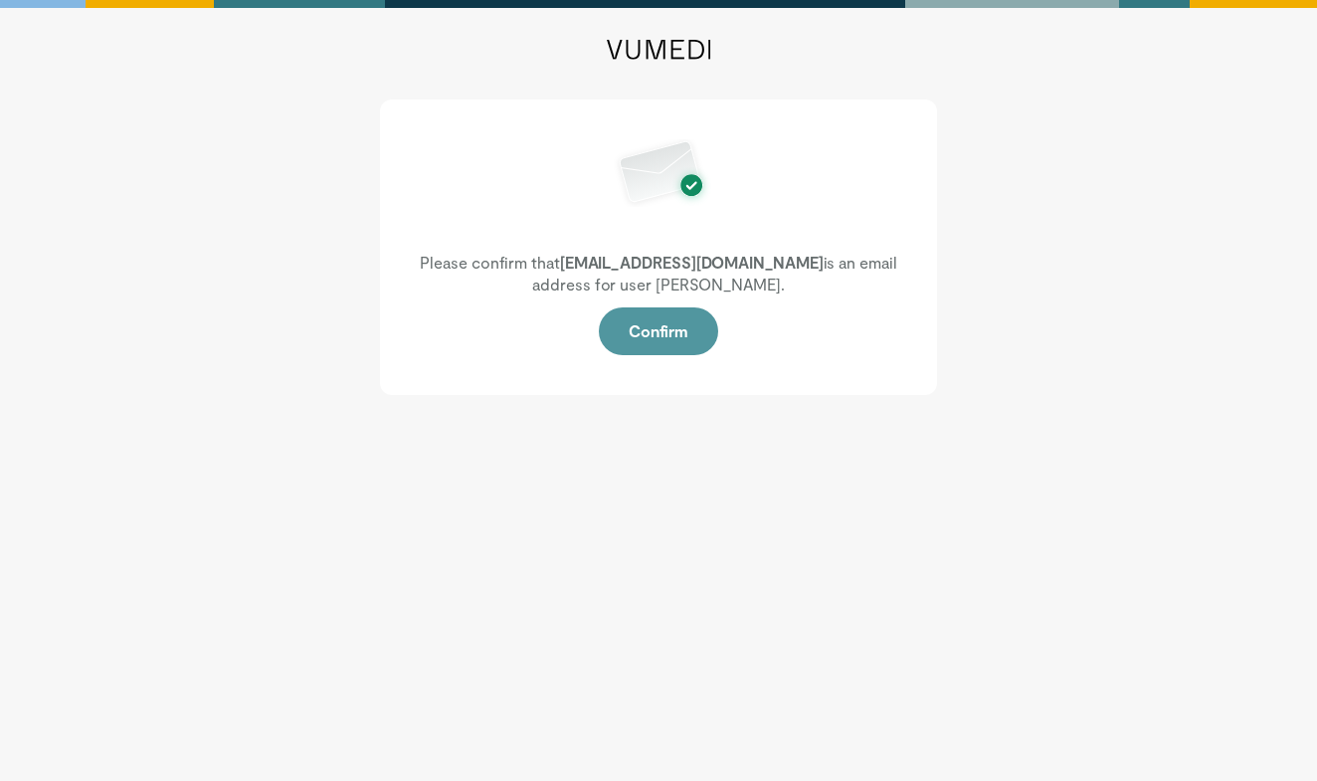
click at [683, 328] on button "Confirm" at bounding box center [658, 331] width 119 height 48
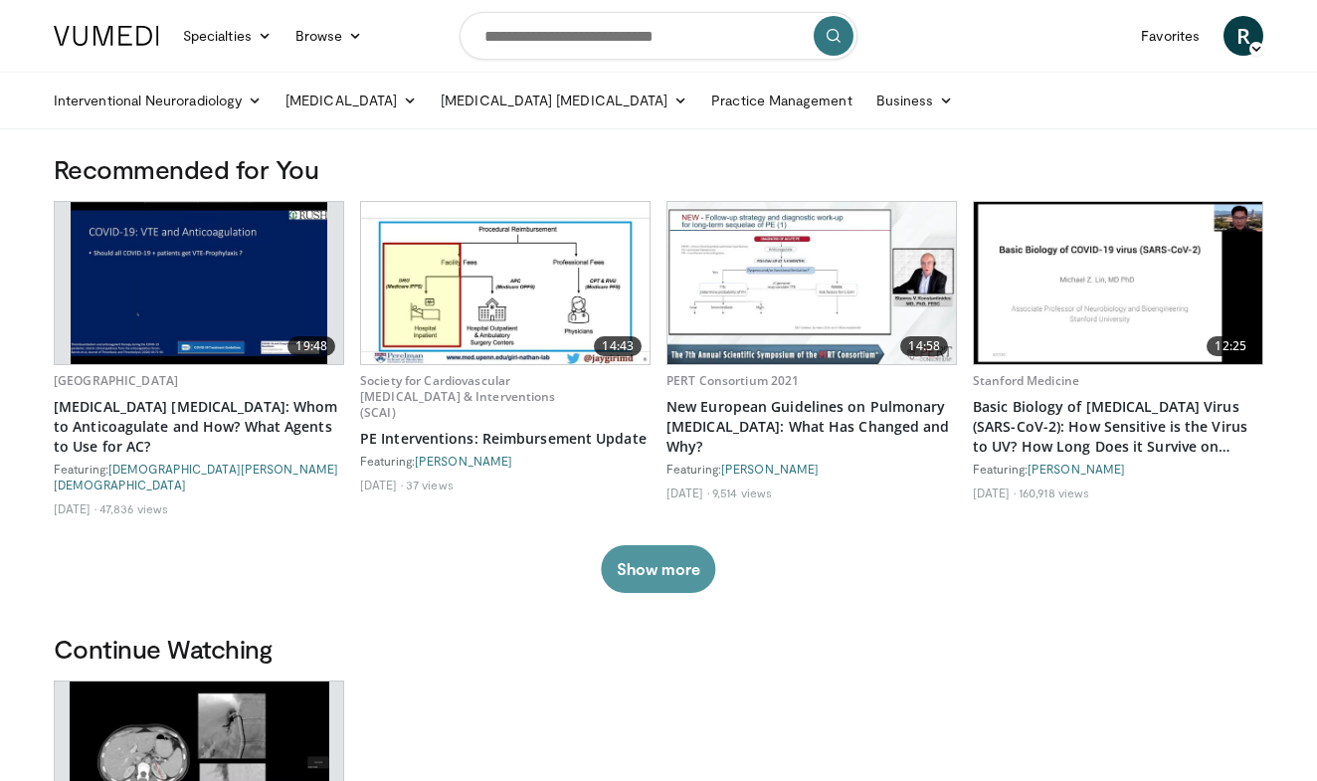
click at [658, 551] on button "Show more" at bounding box center [658, 569] width 114 height 48
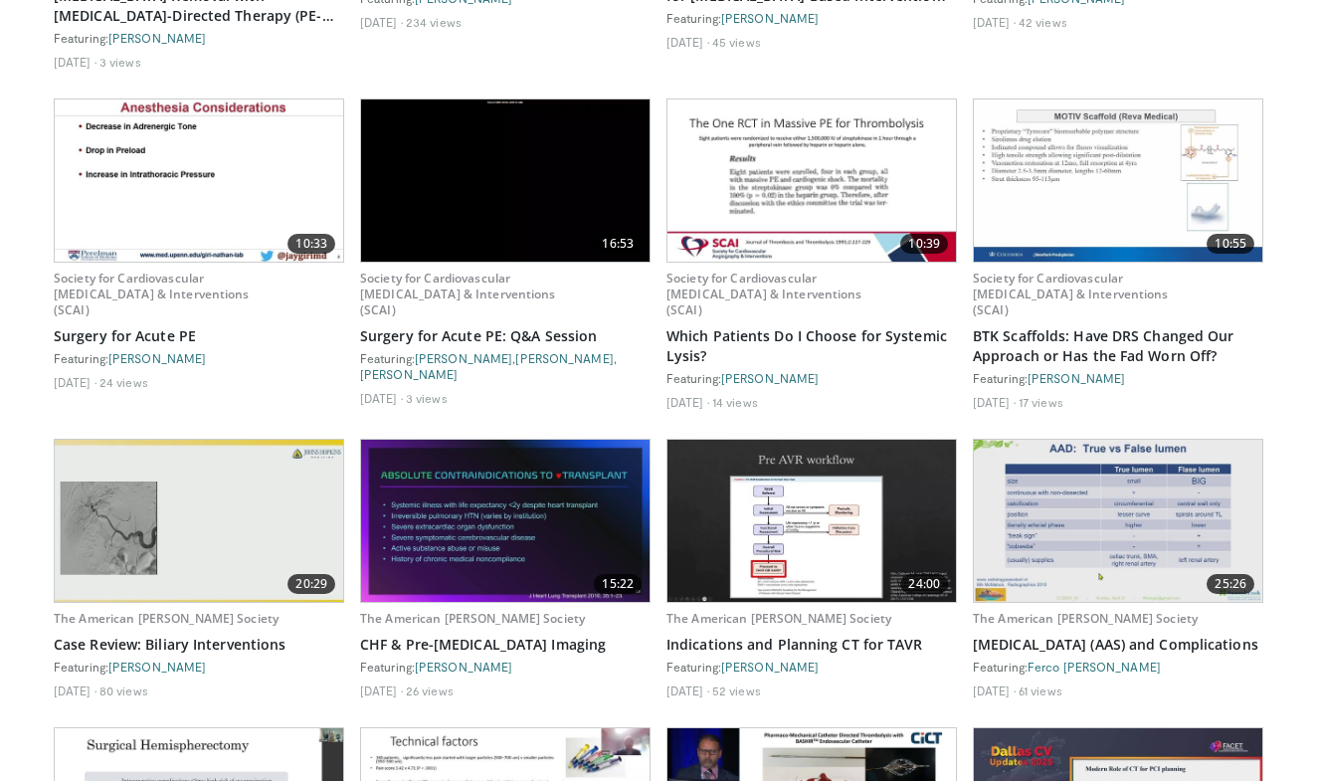
scroll to position [3028, 0]
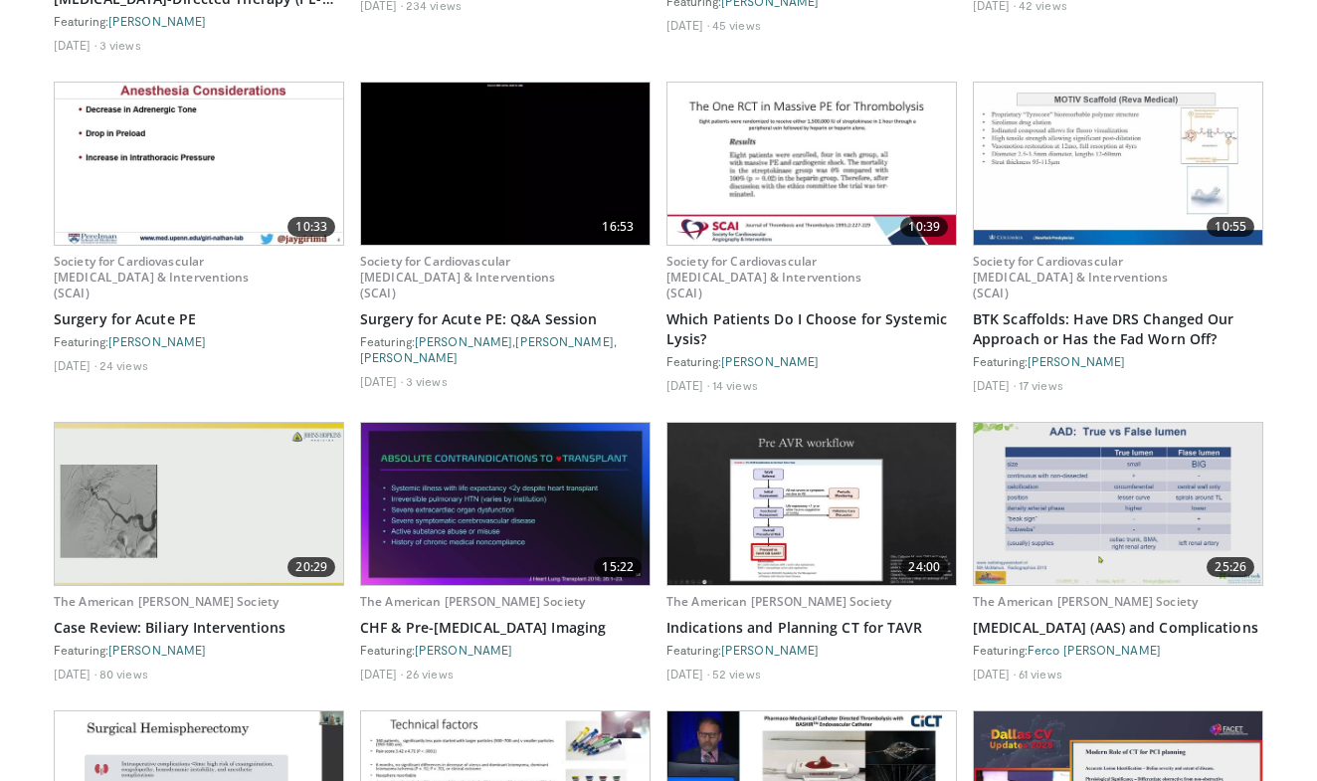
click at [279, 440] on img at bounding box center [199, 504] width 288 height 162
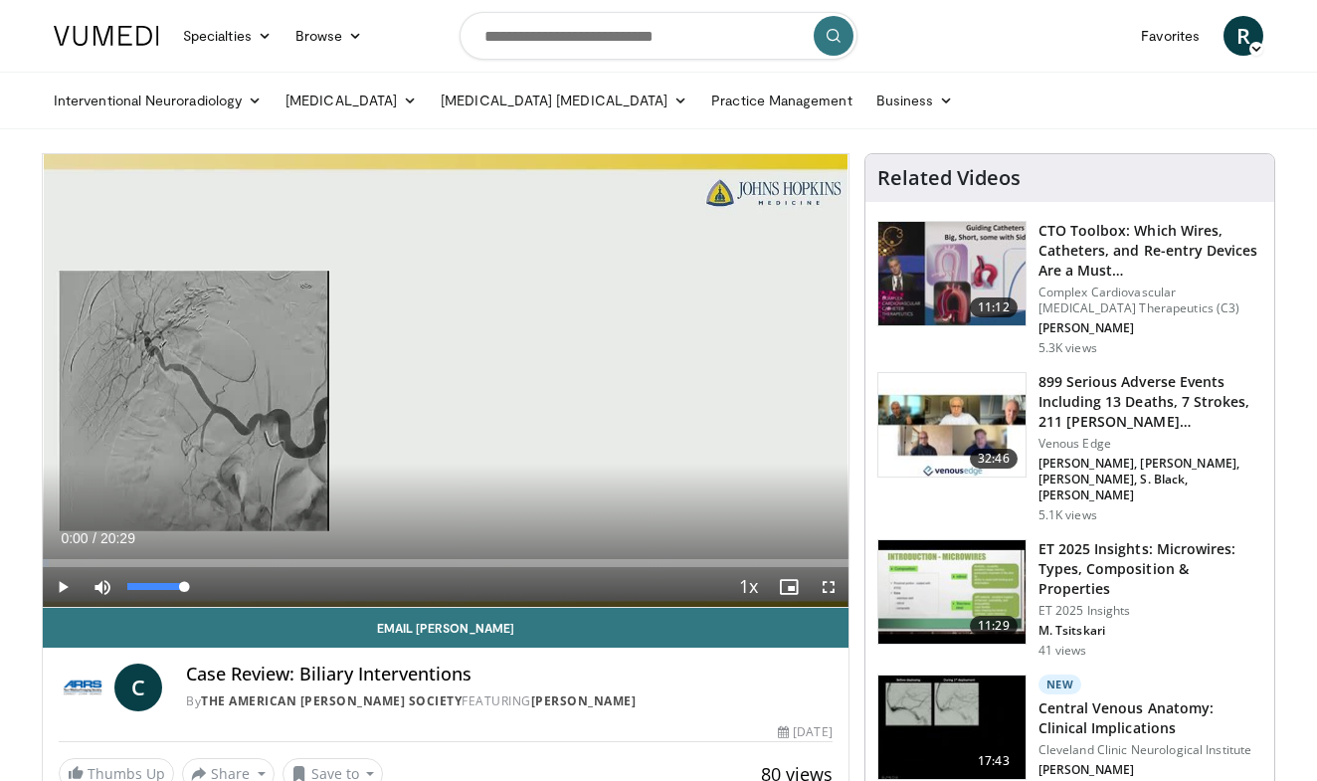
click at [95, 591] on span "Video Player" at bounding box center [103, 587] width 40 height 40
click at [60, 587] on span "Video Player" at bounding box center [63, 587] width 40 height 40
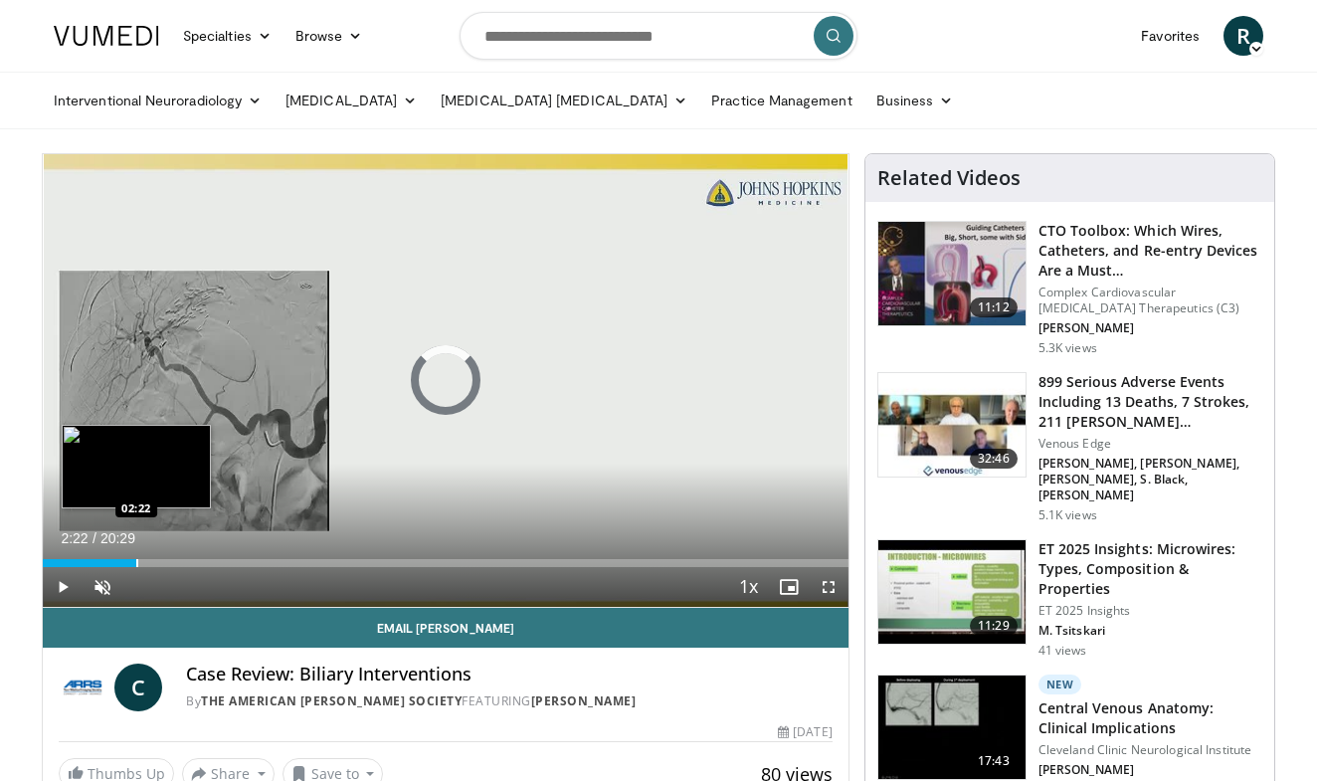
click at [136, 559] on div "Progress Bar" at bounding box center [137, 563] width 2 height 8
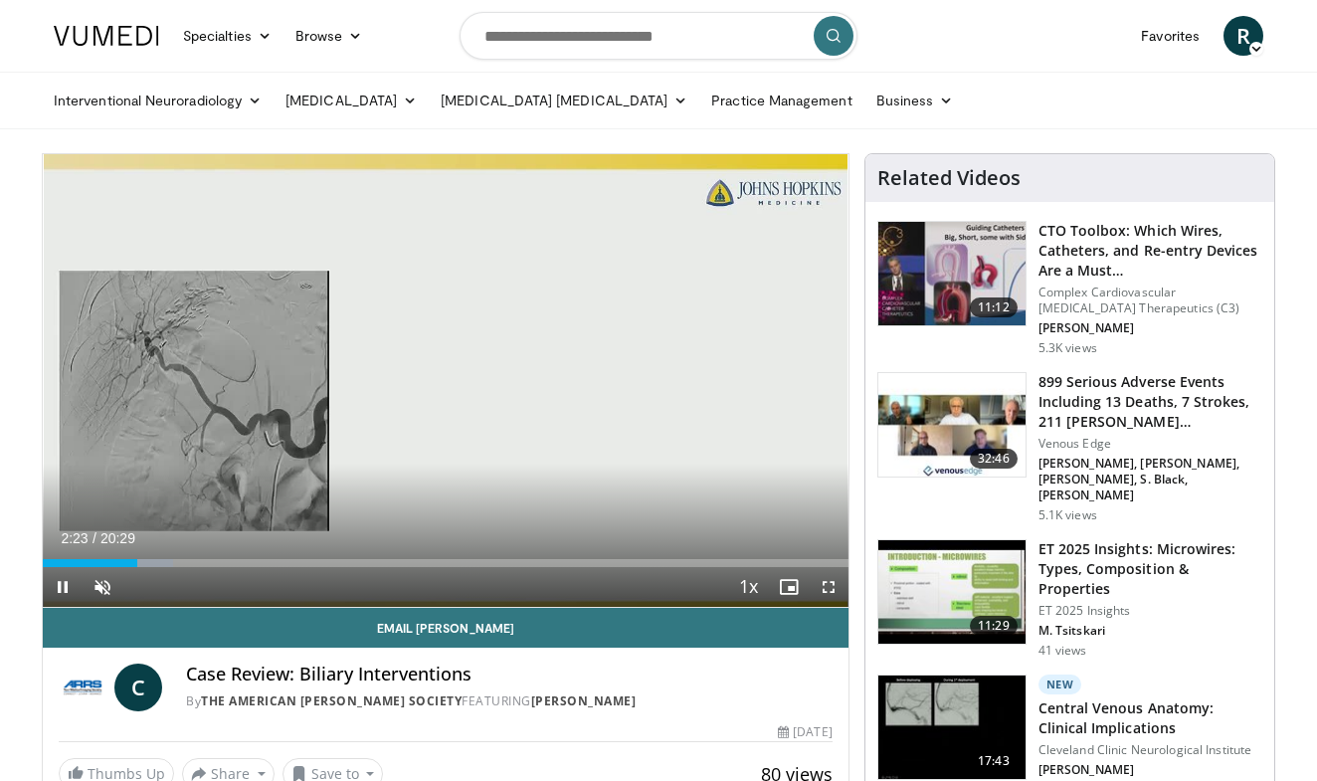
click at [305, 571] on video-js "**********" at bounding box center [445, 380] width 805 height 453
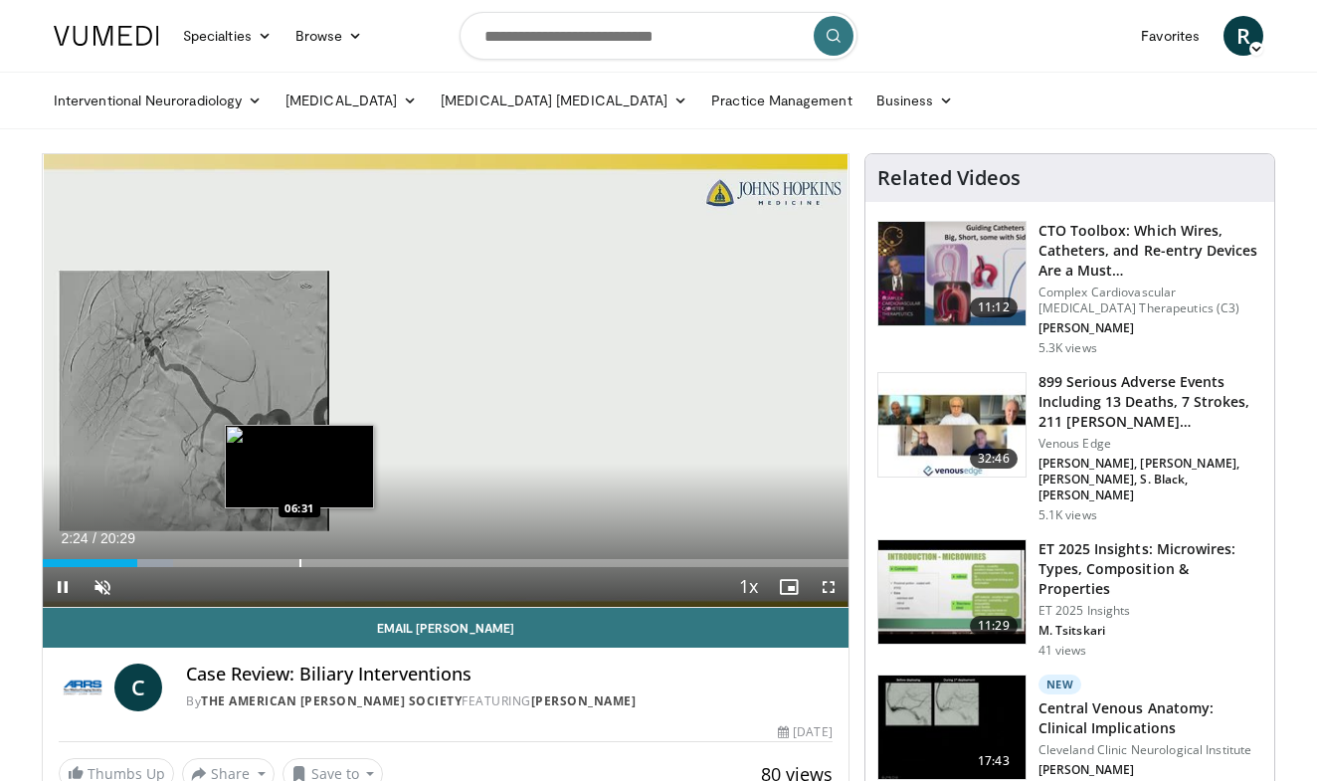
click at [299, 560] on div "Progress Bar" at bounding box center [300, 563] width 2 height 8
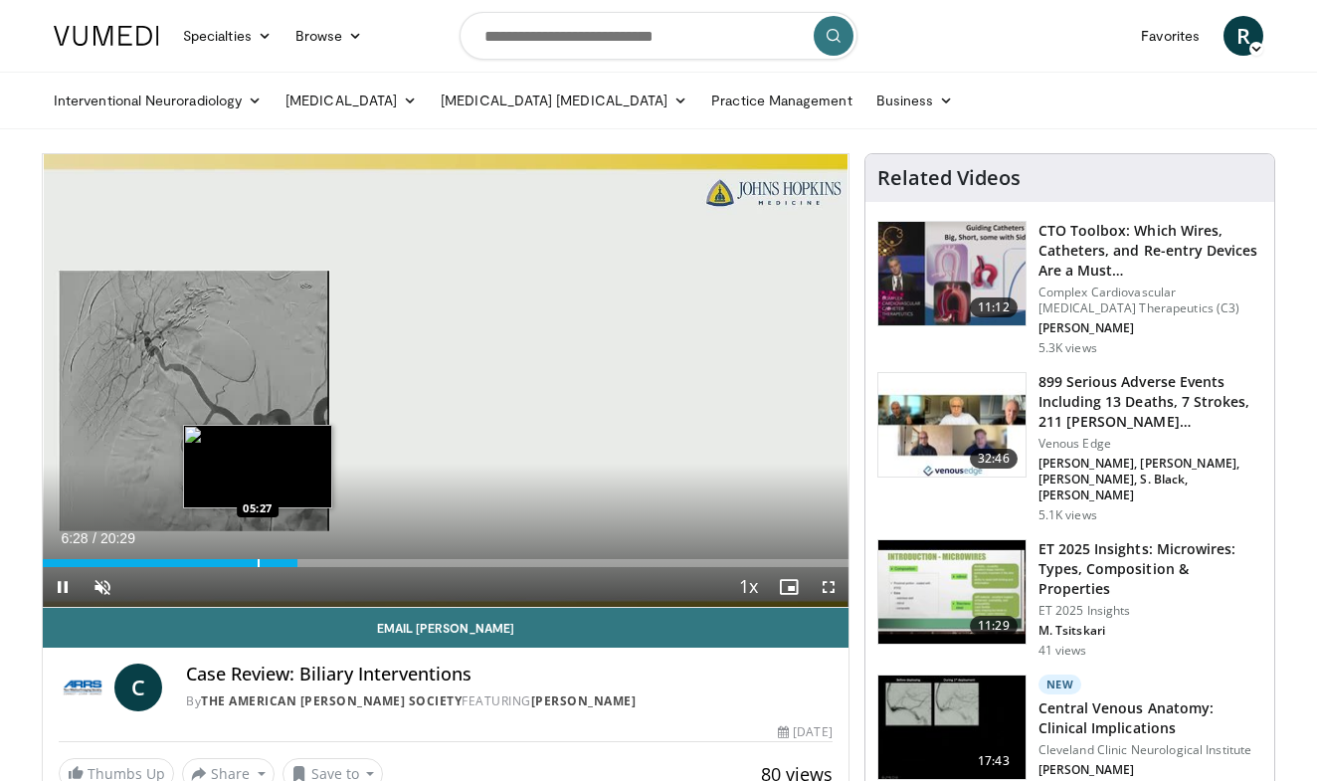
click at [258, 561] on div "Progress Bar" at bounding box center [259, 563] width 2 height 8
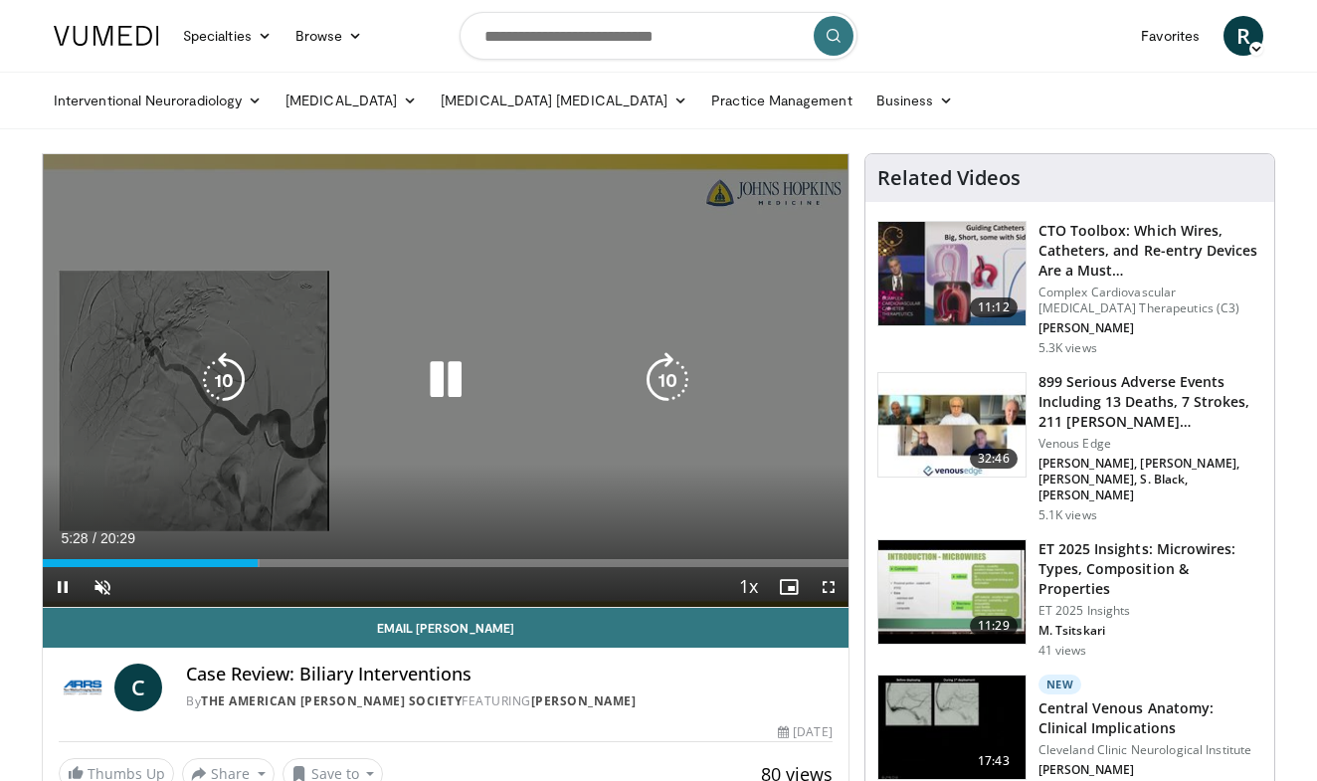
click at [319, 468] on div "10 seconds Tap to unmute" at bounding box center [445, 380] width 805 height 452
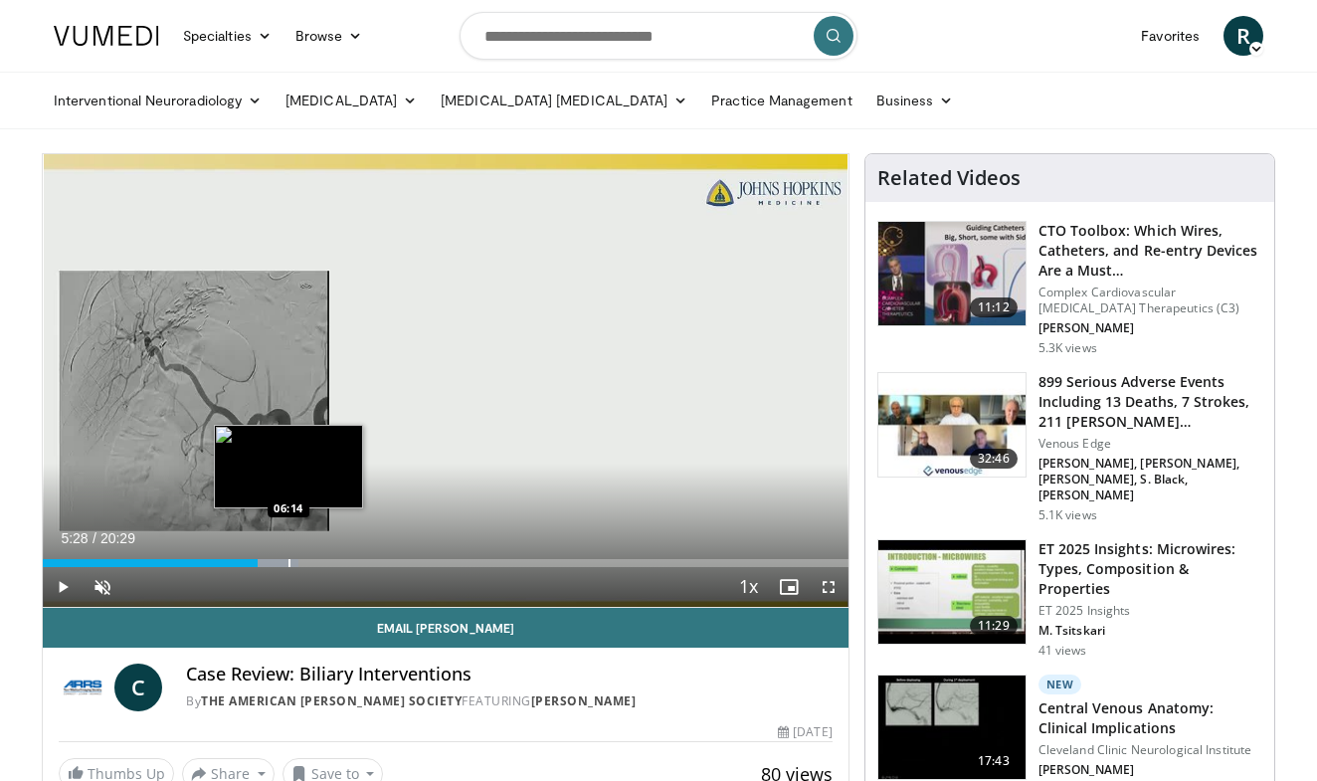
click at [288, 561] on div "Progress Bar" at bounding box center [289, 563] width 2 height 8
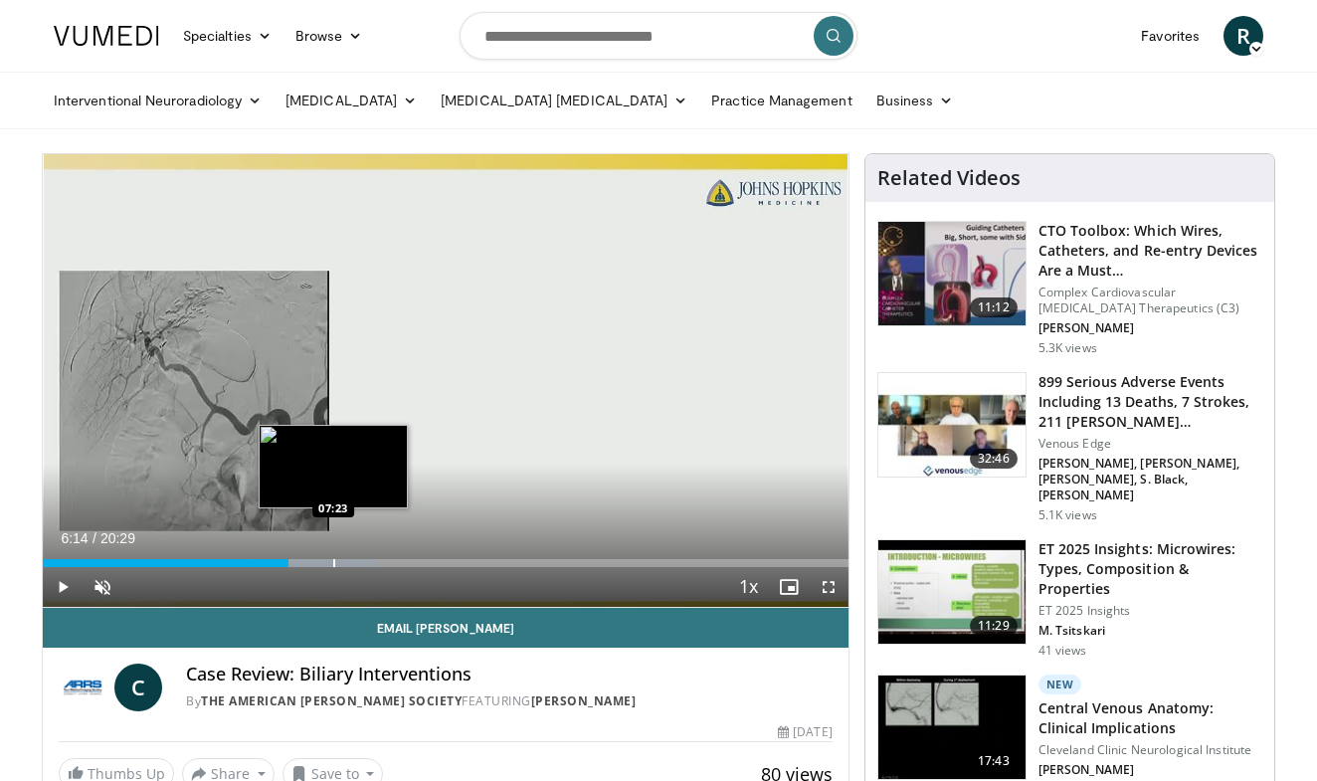
click at [333, 557] on div "Loaded : 41.53% 06:14 07:23" at bounding box center [445, 557] width 805 height 19
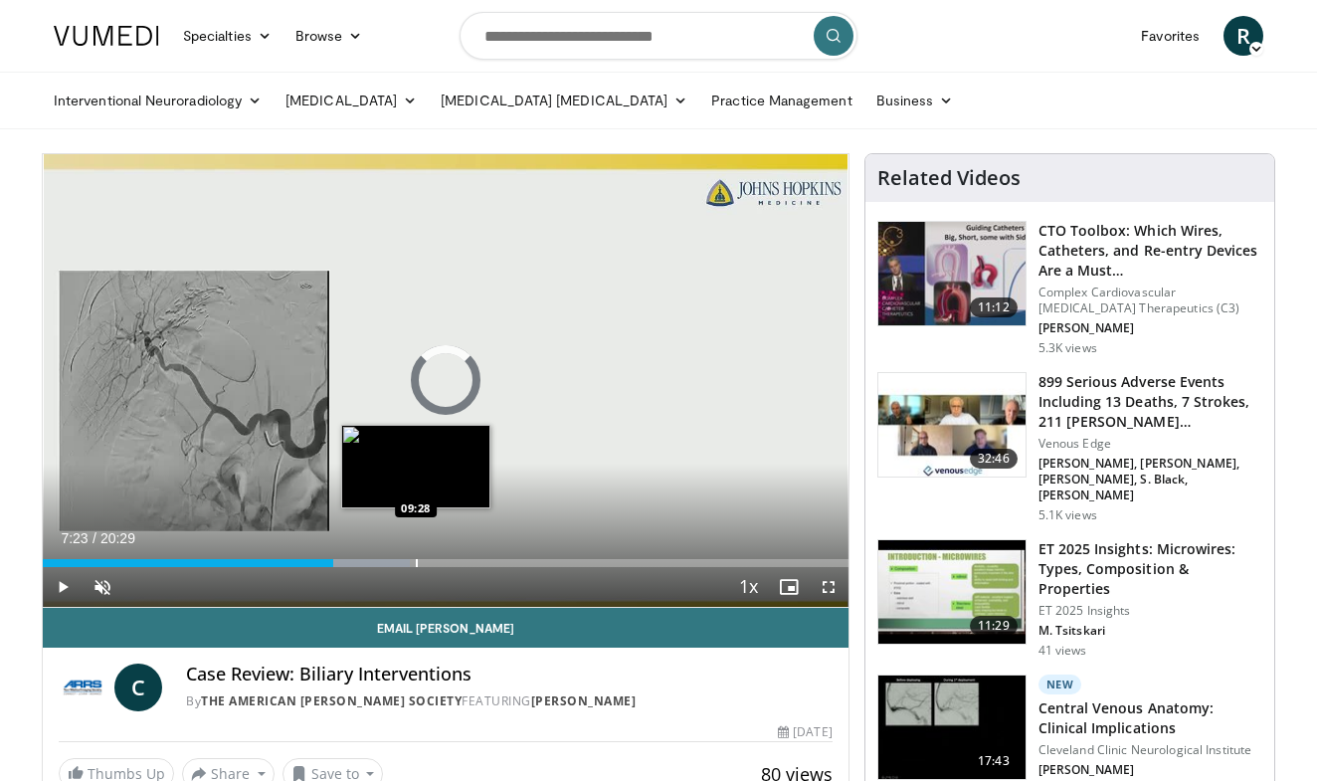
click at [416, 563] on div "Progress Bar" at bounding box center [417, 563] width 2 height 8
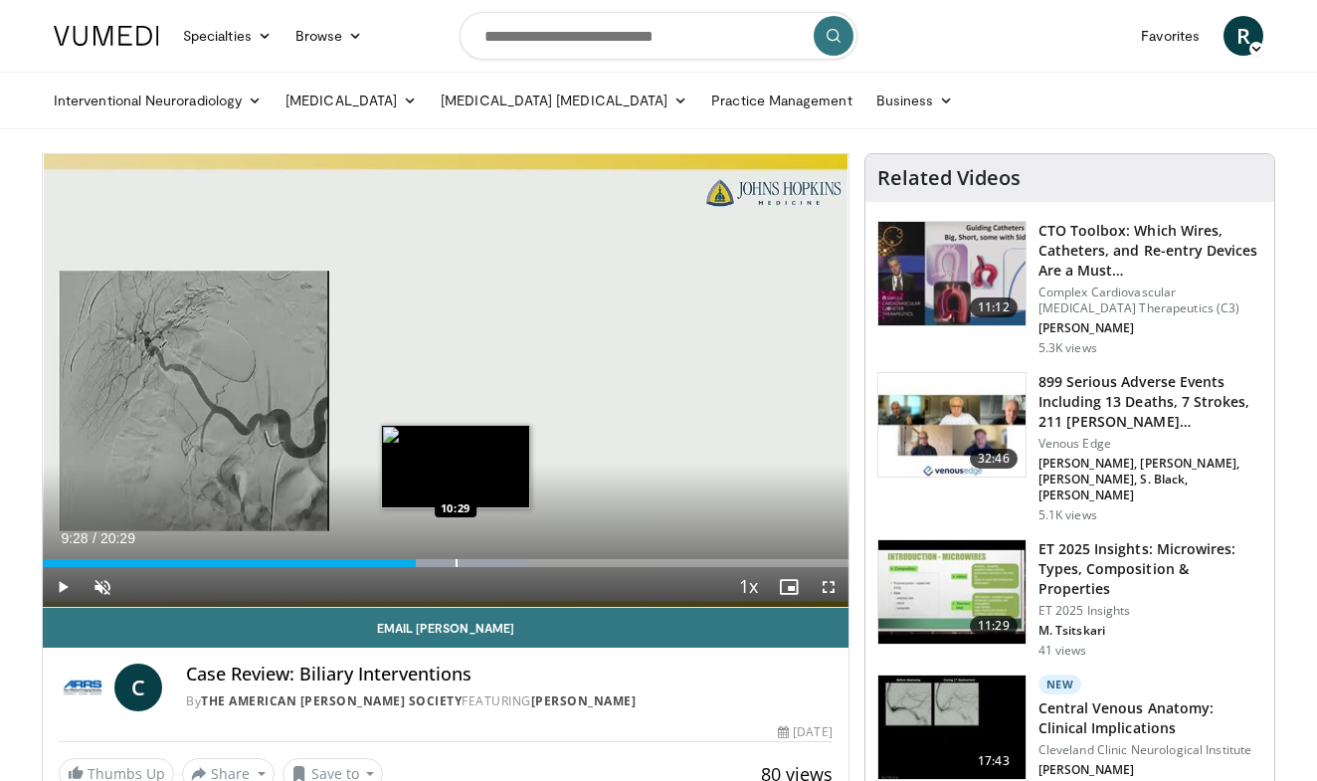
click at [455, 565] on div "Progress Bar" at bounding box center [456, 563] width 2 height 8
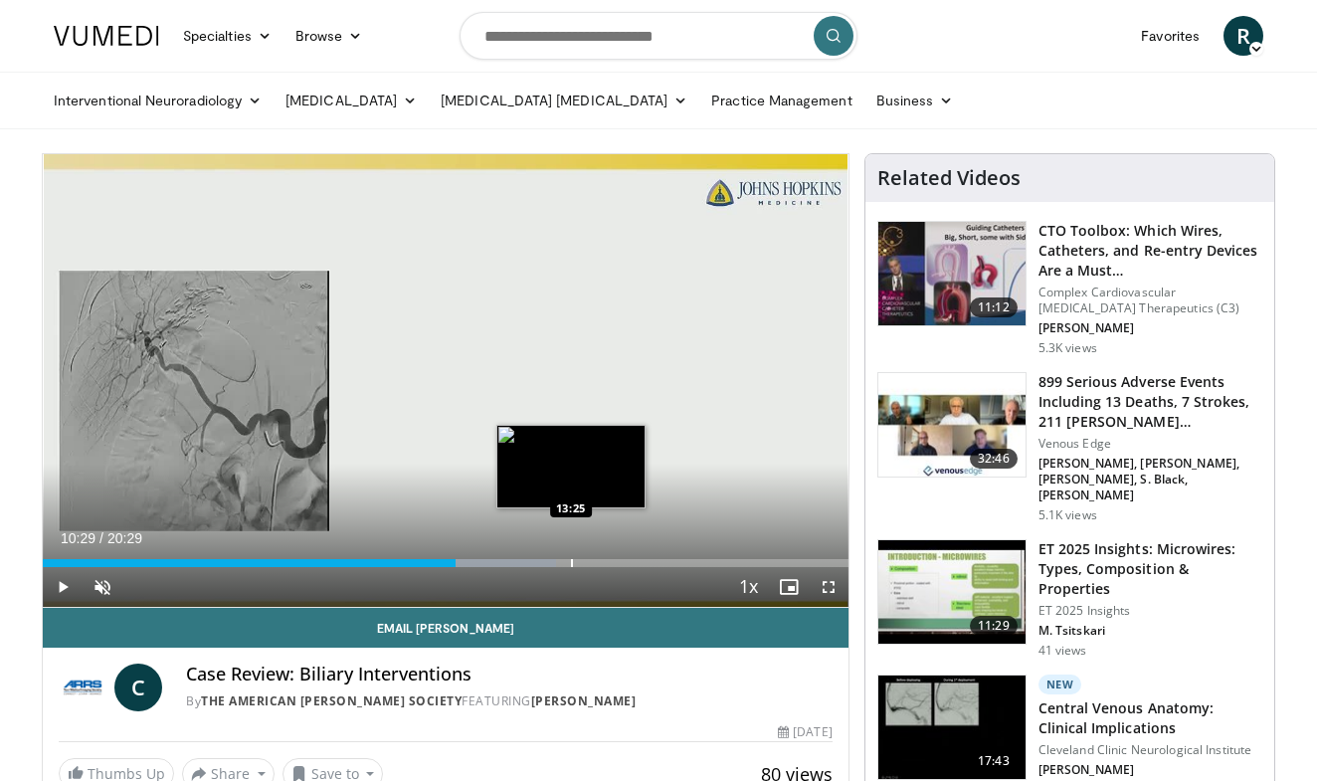
click at [568, 548] on div "Loaded : 63.69% 10:29 13:25" at bounding box center [445, 557] width 805 height 19
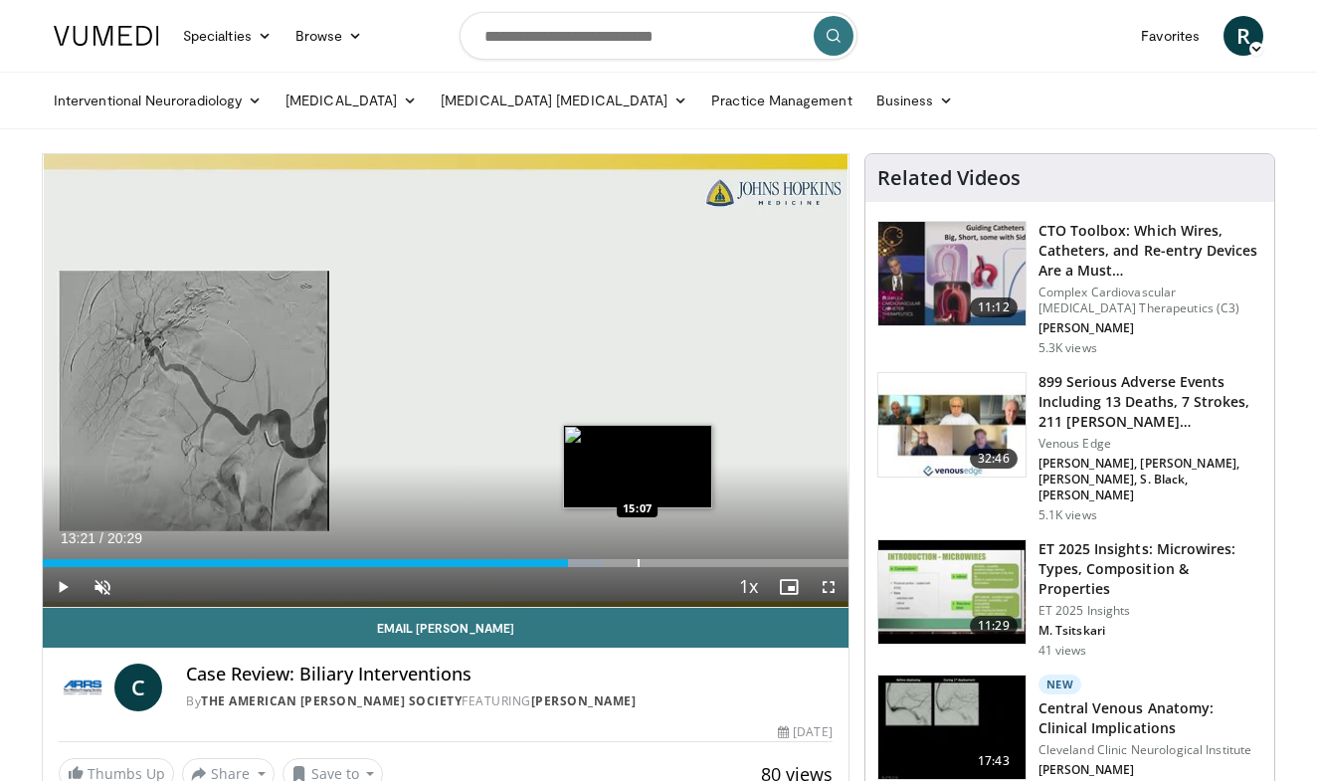
click at [637, 551] on div "Loaded : 69.68% 13:21 15:07" at bounding box center [445, 557] width 805 height 19
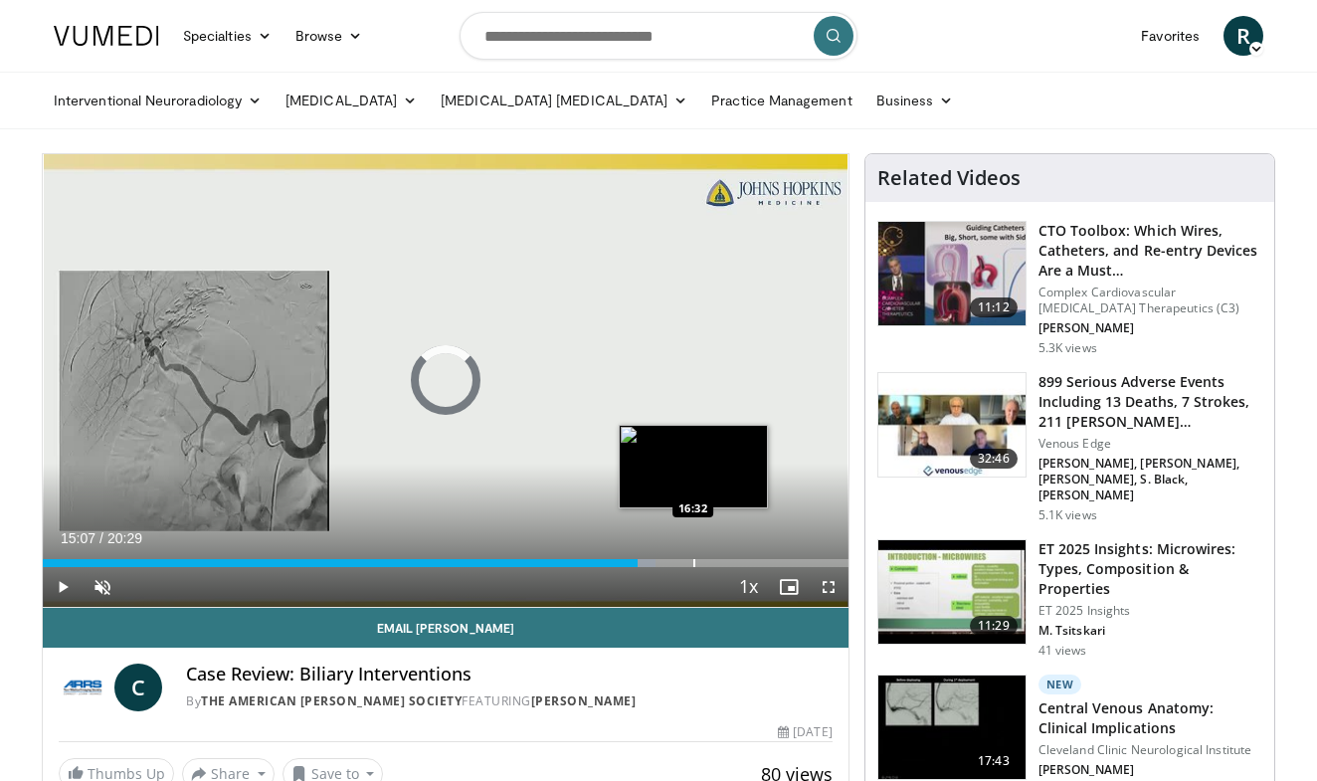
click at [693, 555] on div "Loaded : 76.07% 15:07 16:32" at bounding box center [445, 557] width 805 height 19
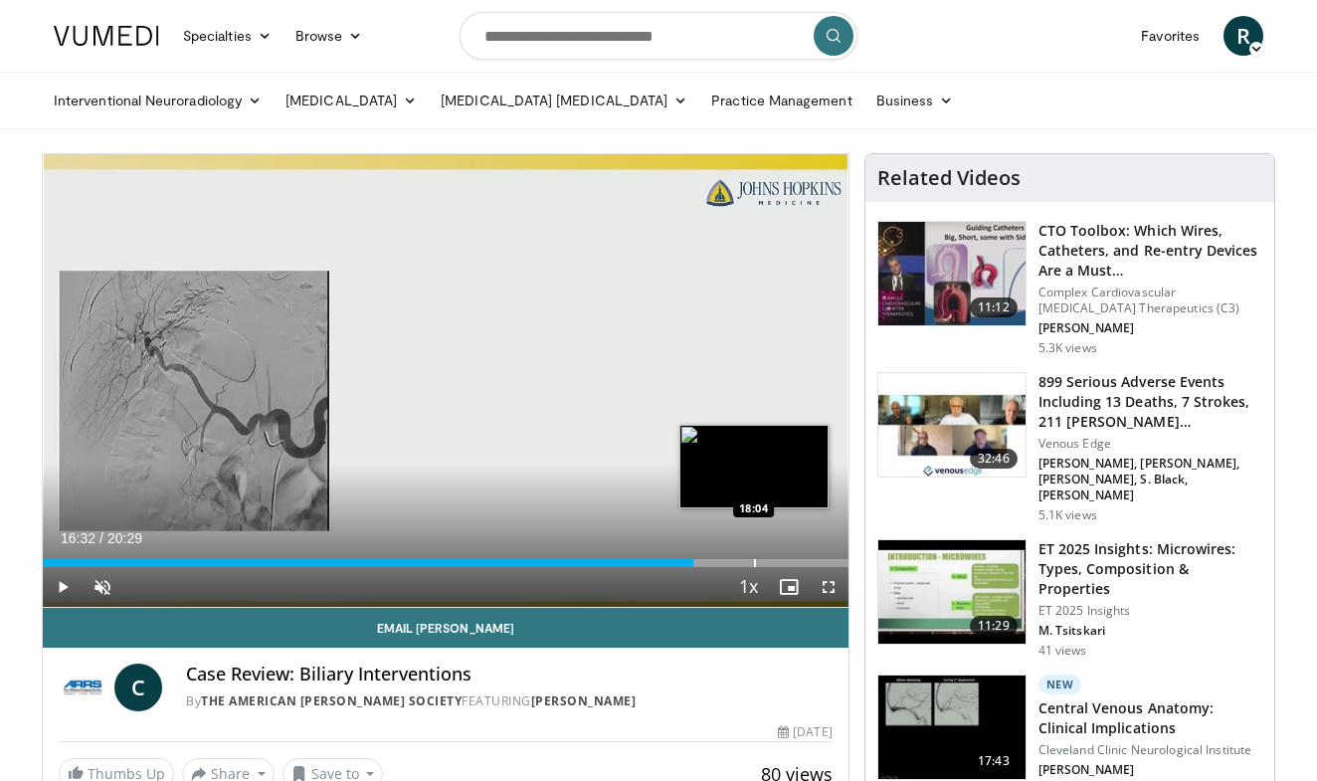
click at [756, 559] on div "Progress Bar" at bounding box center [755, 563] width 2 height 8
